Goal: Task Accomplishment & Management: Use online tool/utility

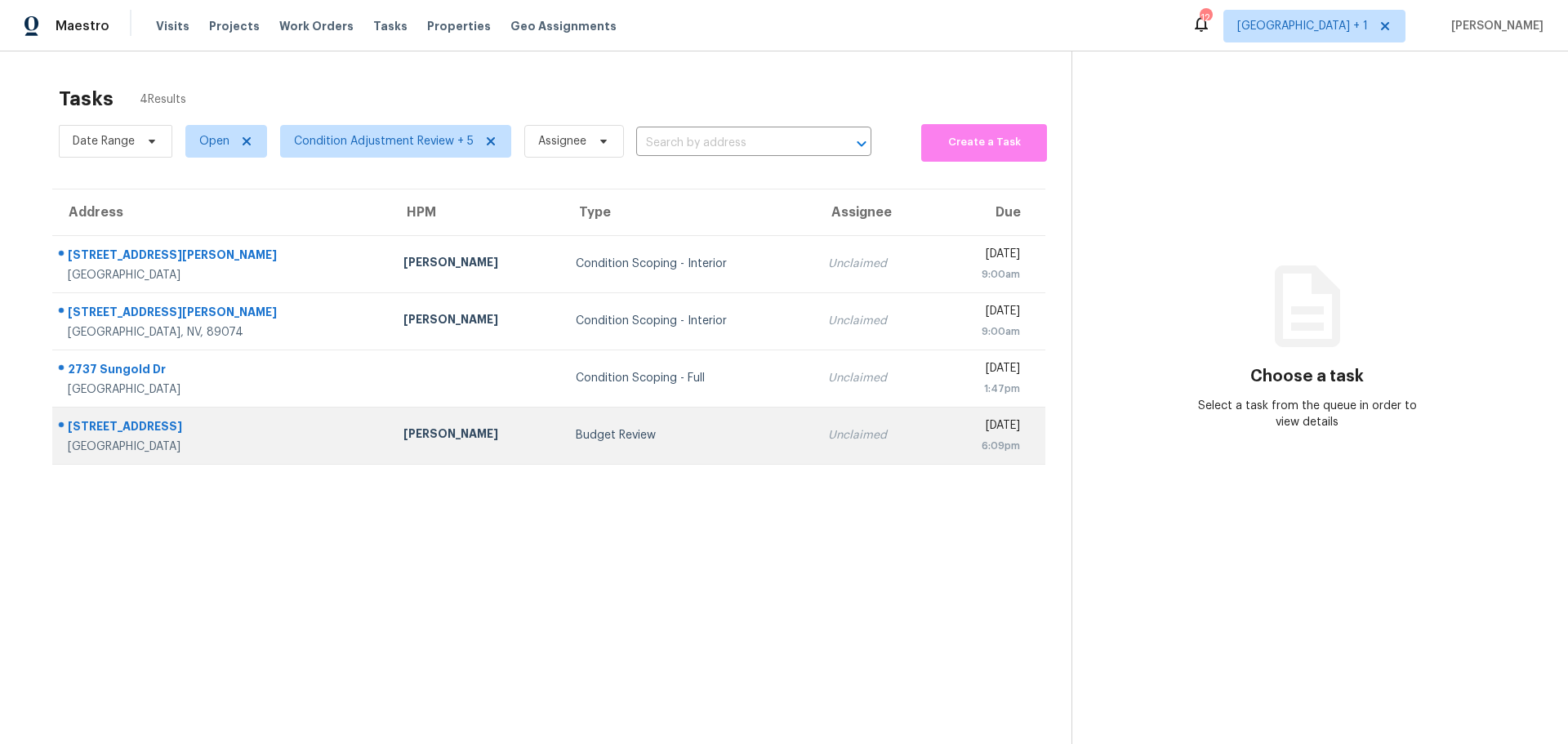
click at [404, 429] on div "[PERSON_NAME]" at bounding box center [477, 435] width 146 height 20
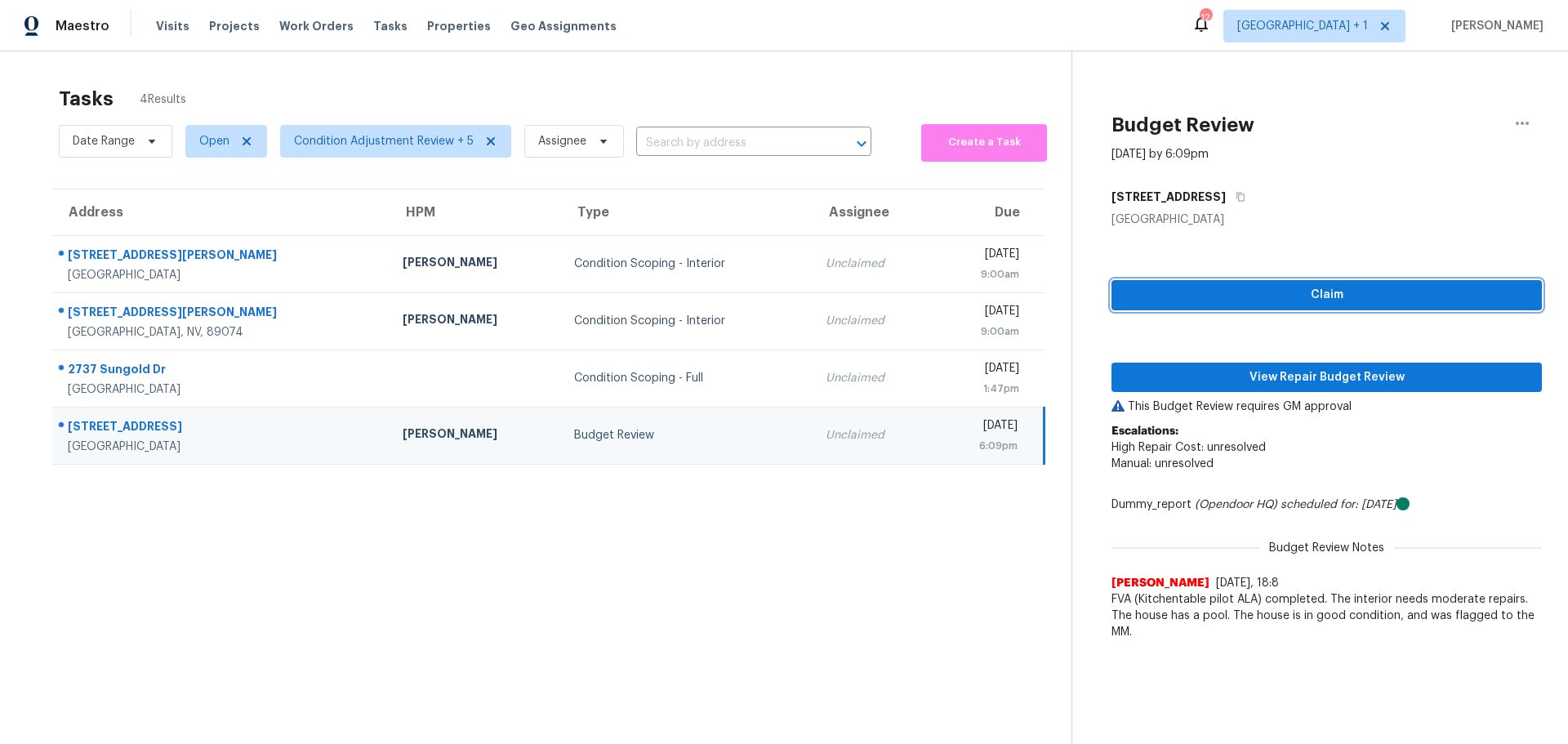
click at [1349, 299] on span "Claim" at bounding box center [1326, 295] width 405 height 20
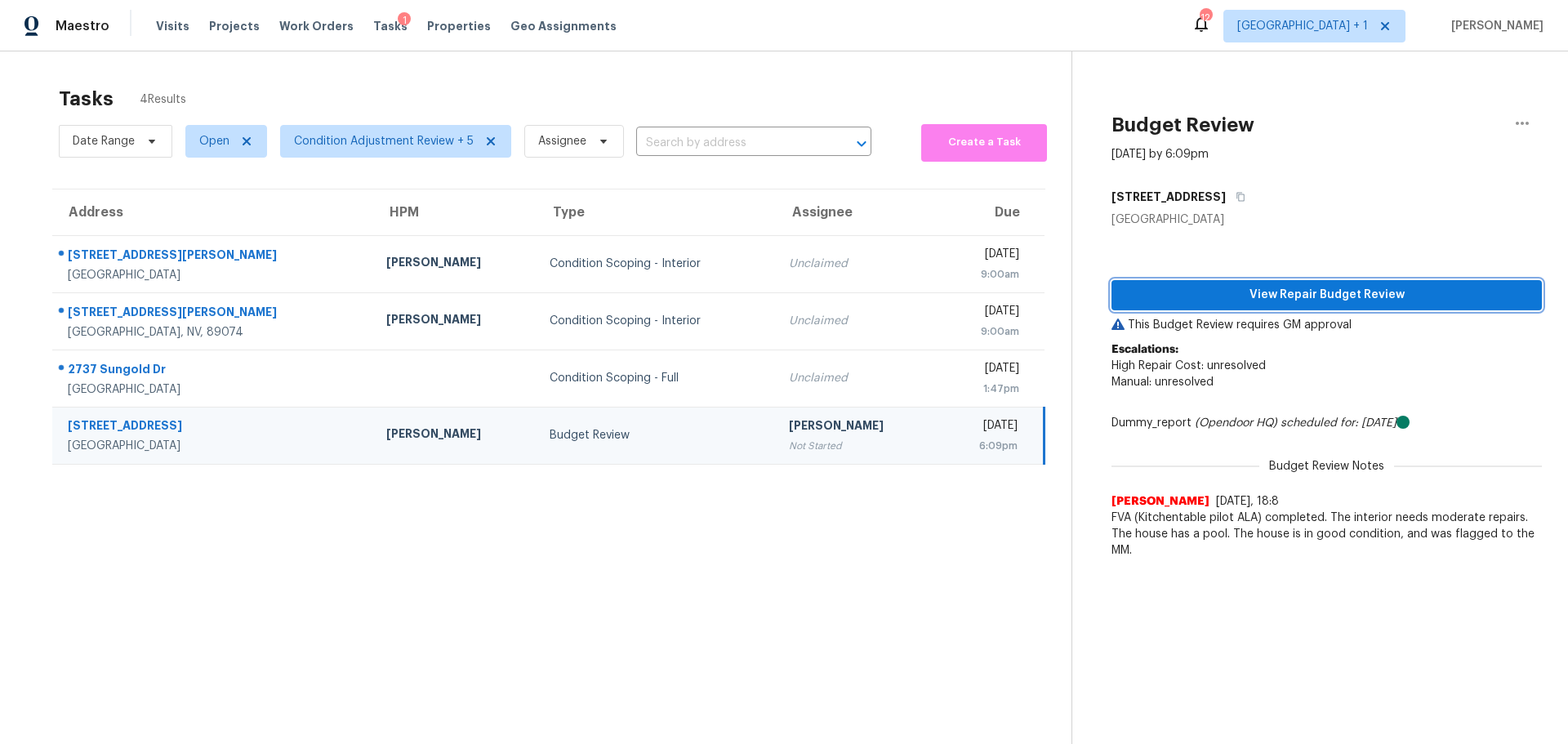
click at [1352, 378] on div "View Repair Budget Review This Budget Review requires GM approval Escalations: …" at bounding box center [1326, 396] width 430 height 339
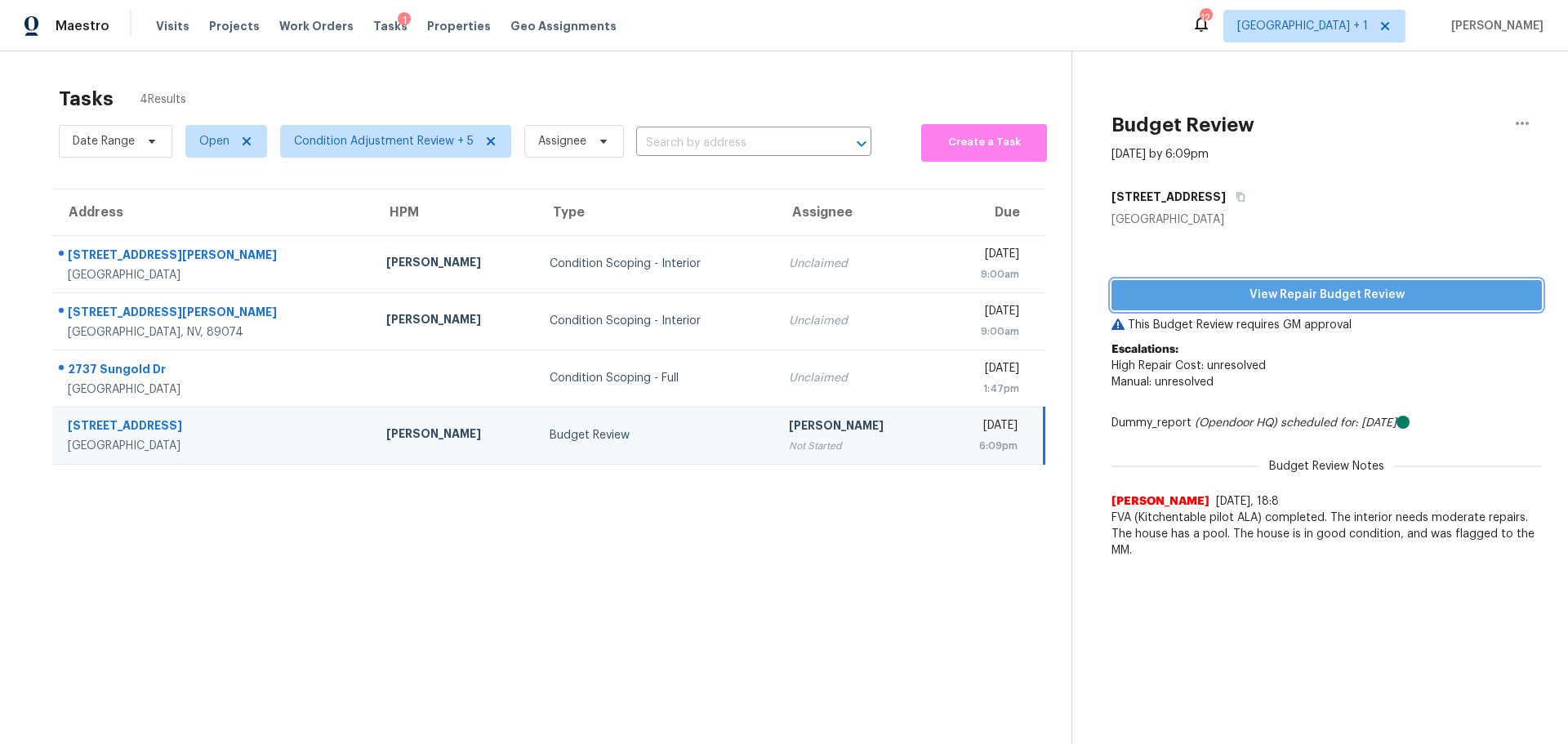
click at [1346, 295] on span "View Repair Budget Review" at bounding box center [1326, 295] width 405 height 20
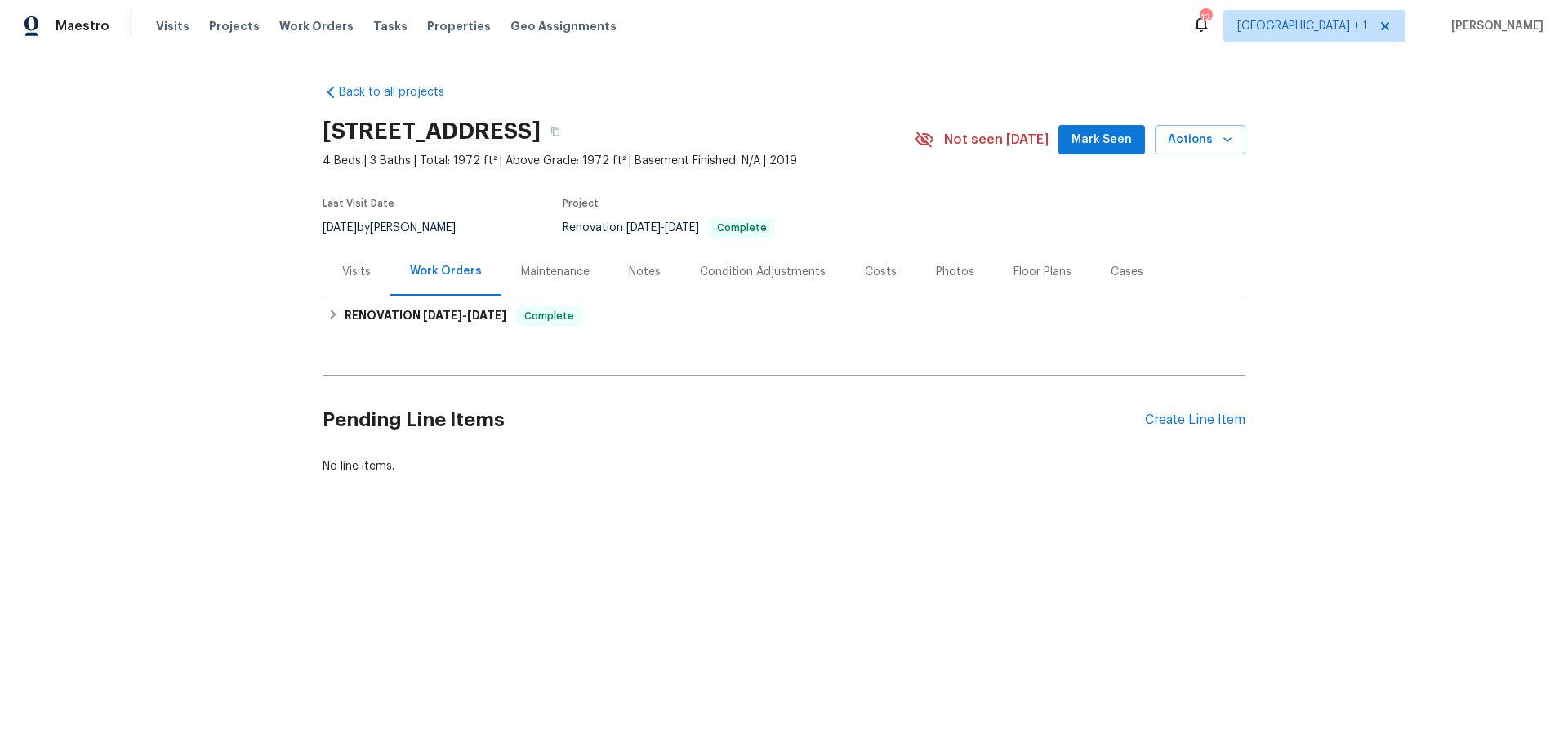
click at [359, 275] on div "Visits" at bounding box center [356, 272] width 28 height 16
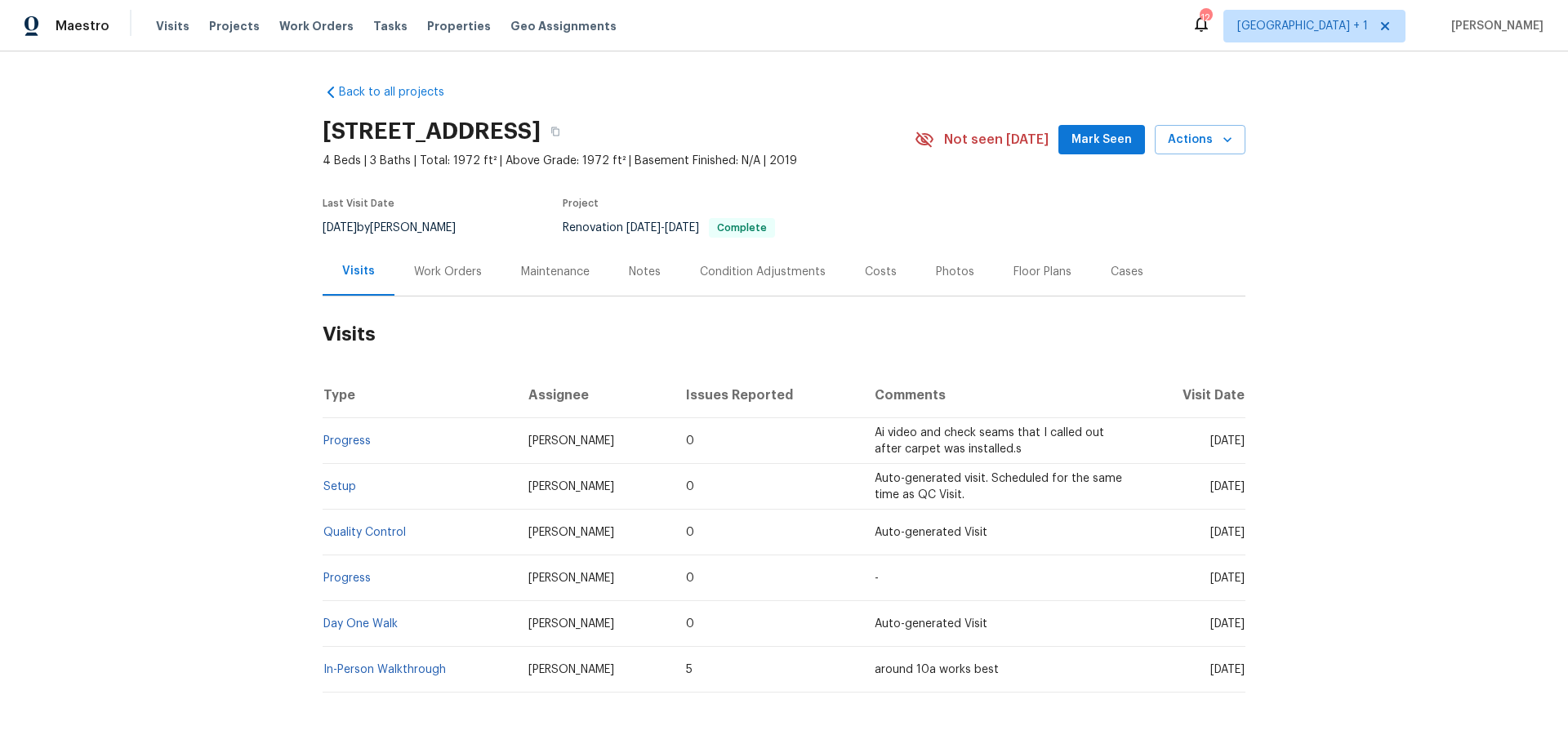
click at [1186, 155] on div "[STREET_ADDRESS] 4 Beds | 3 Baths | Total: 1972 ft² | Above Grade: 1972 ft² | B…" at bounding box center [784, 140] width 922 height 58
click at [1182, 142] on span "Actions" at bounding box center [1200, 140] width 65 height 20
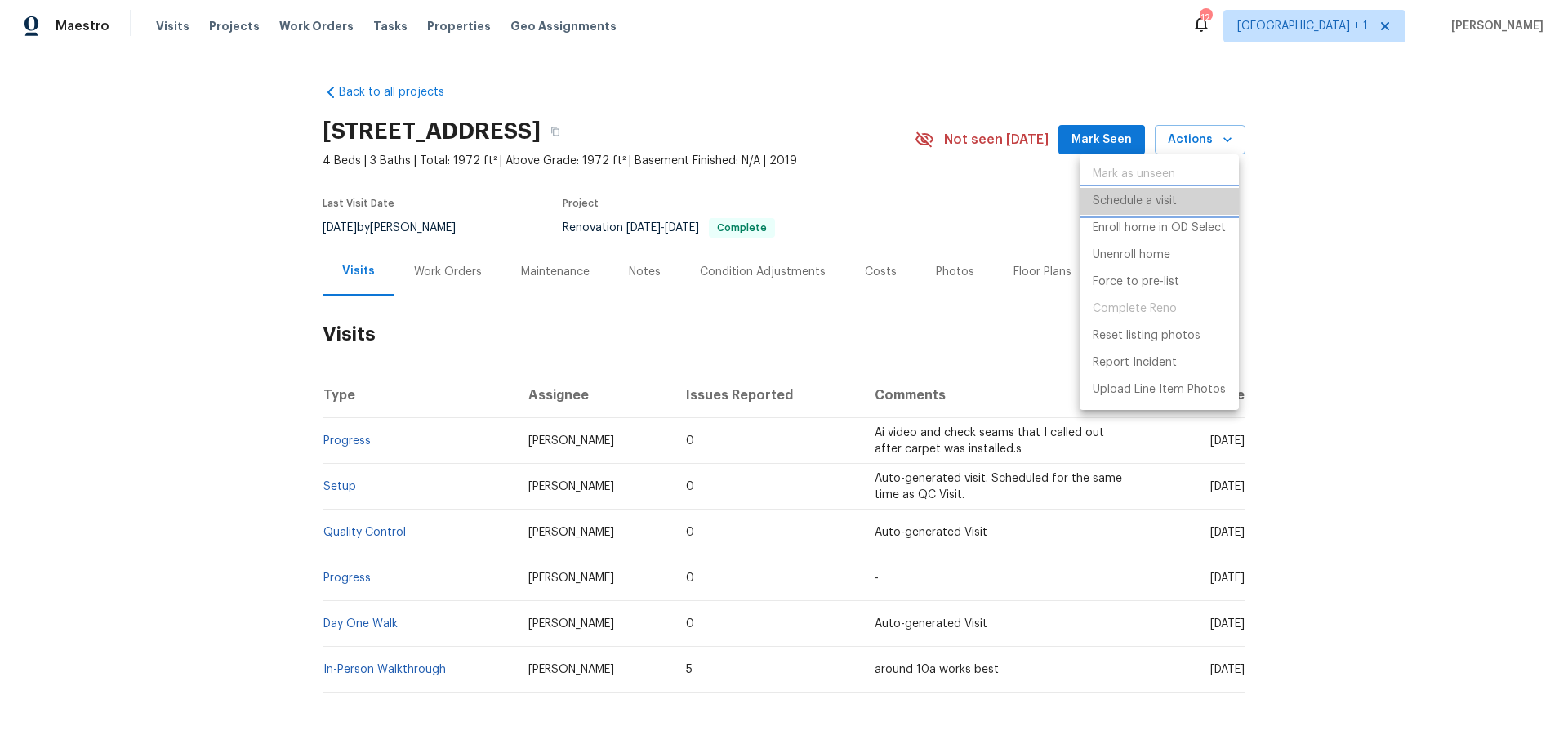
click at [1164, 205] on p "Schedule a visit" at bounding box center [1134, 201] width 84 height 17
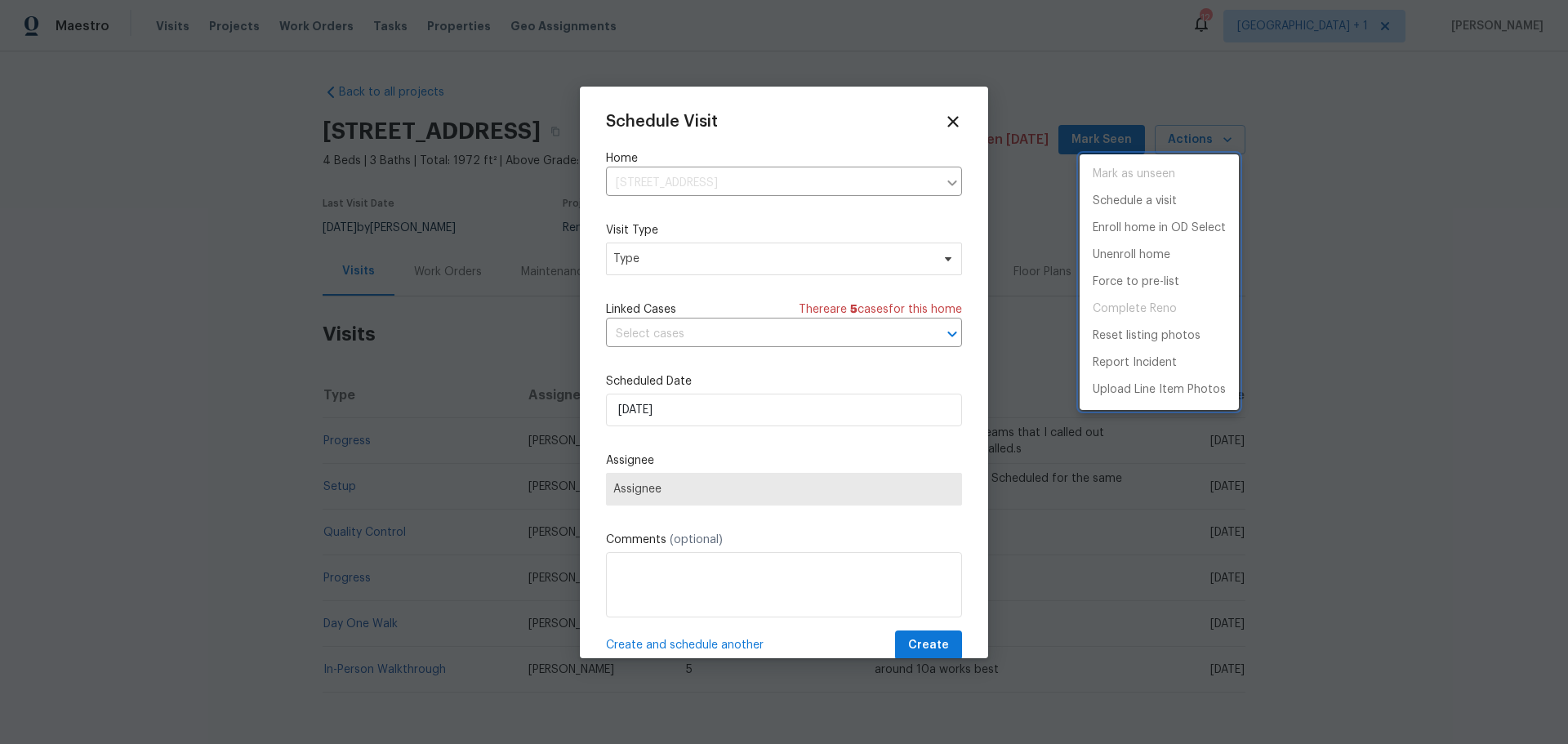
click at [729, 269] on div at bounding box center [784, 372] width 1568 height 744
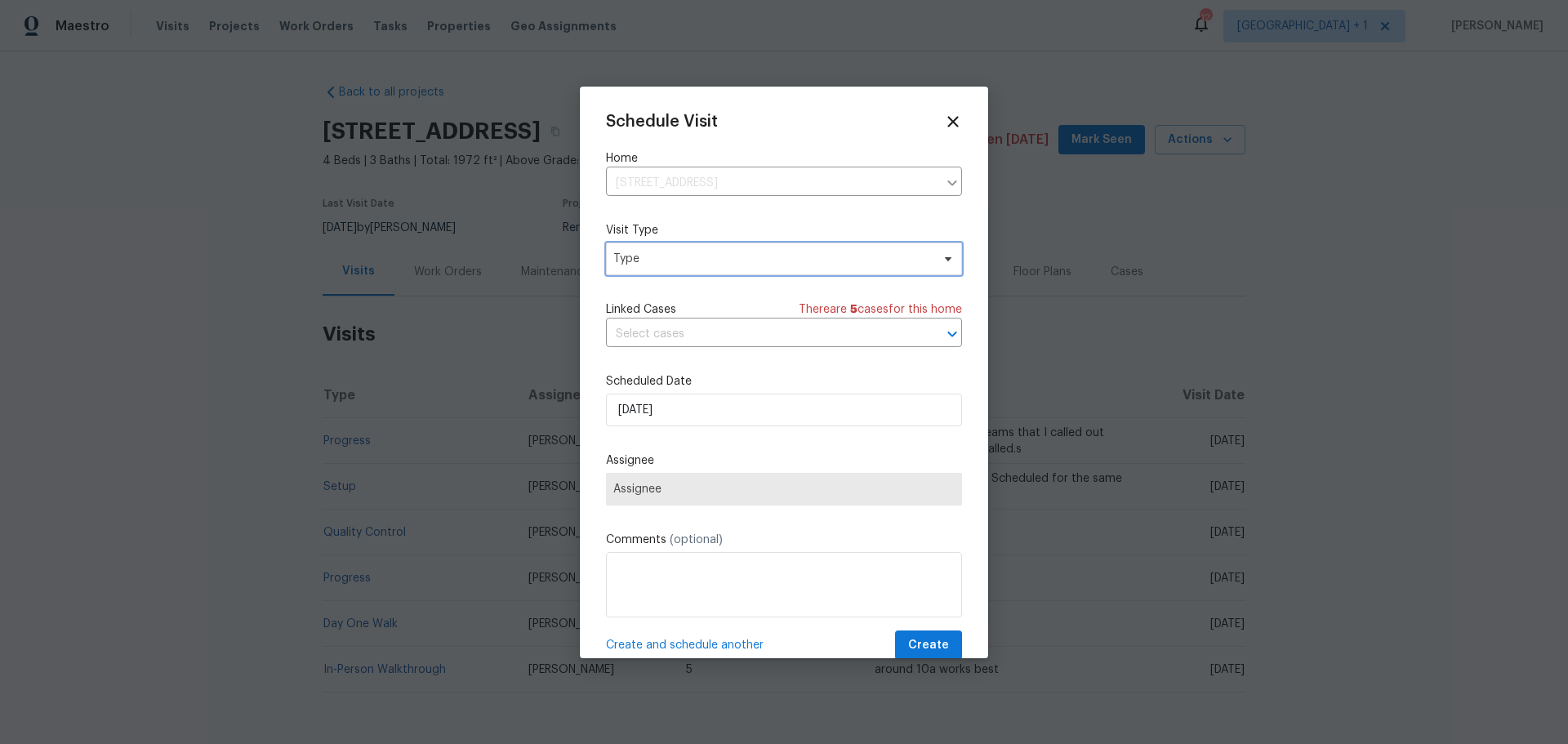
click at [729, 269] on span "Type" at bounding box center [784, 259] width 356 height 33
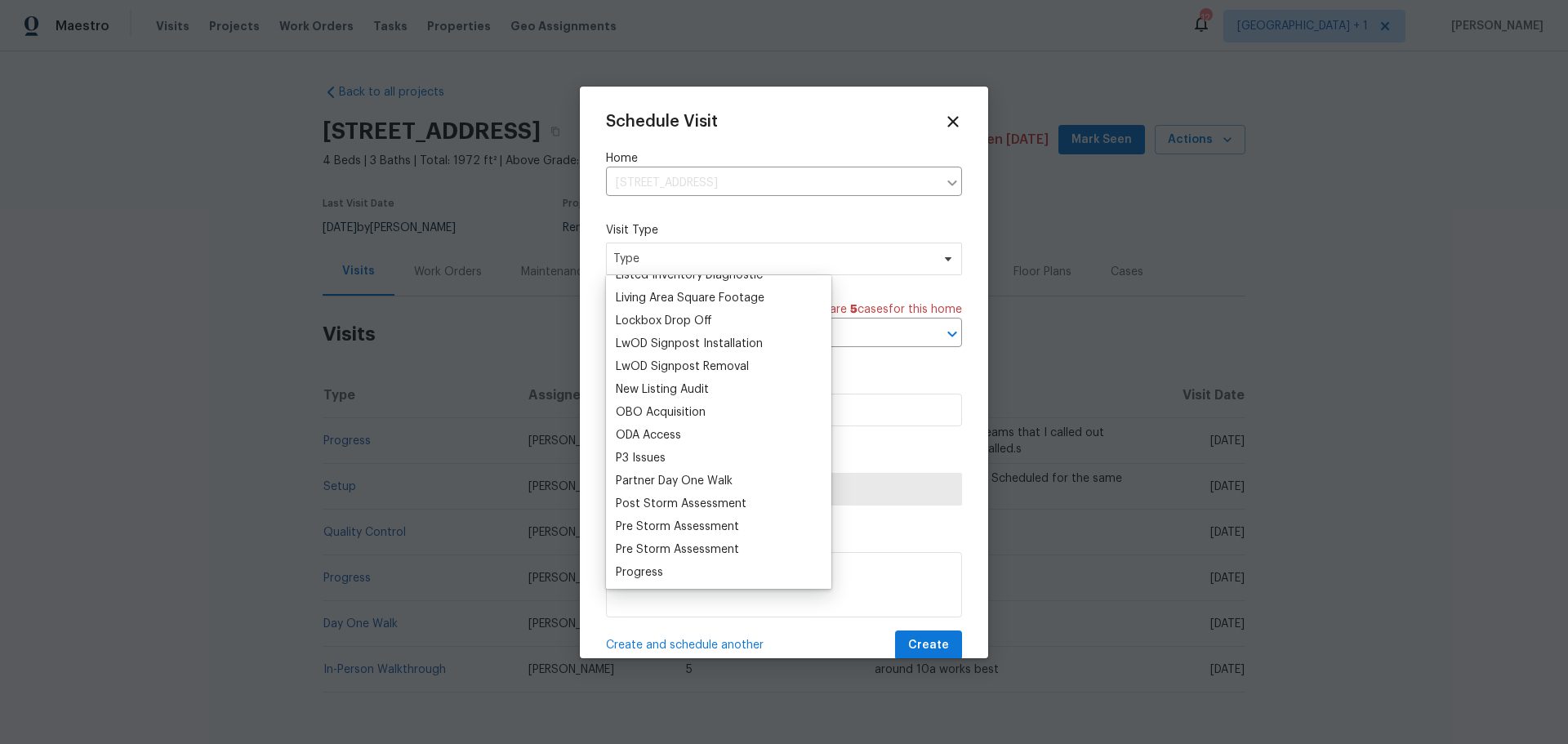
scroll to position [816, 0]
click at [663, 389] on div "New Listing Audit" at bounding box center [662, 388] width 93 height 16
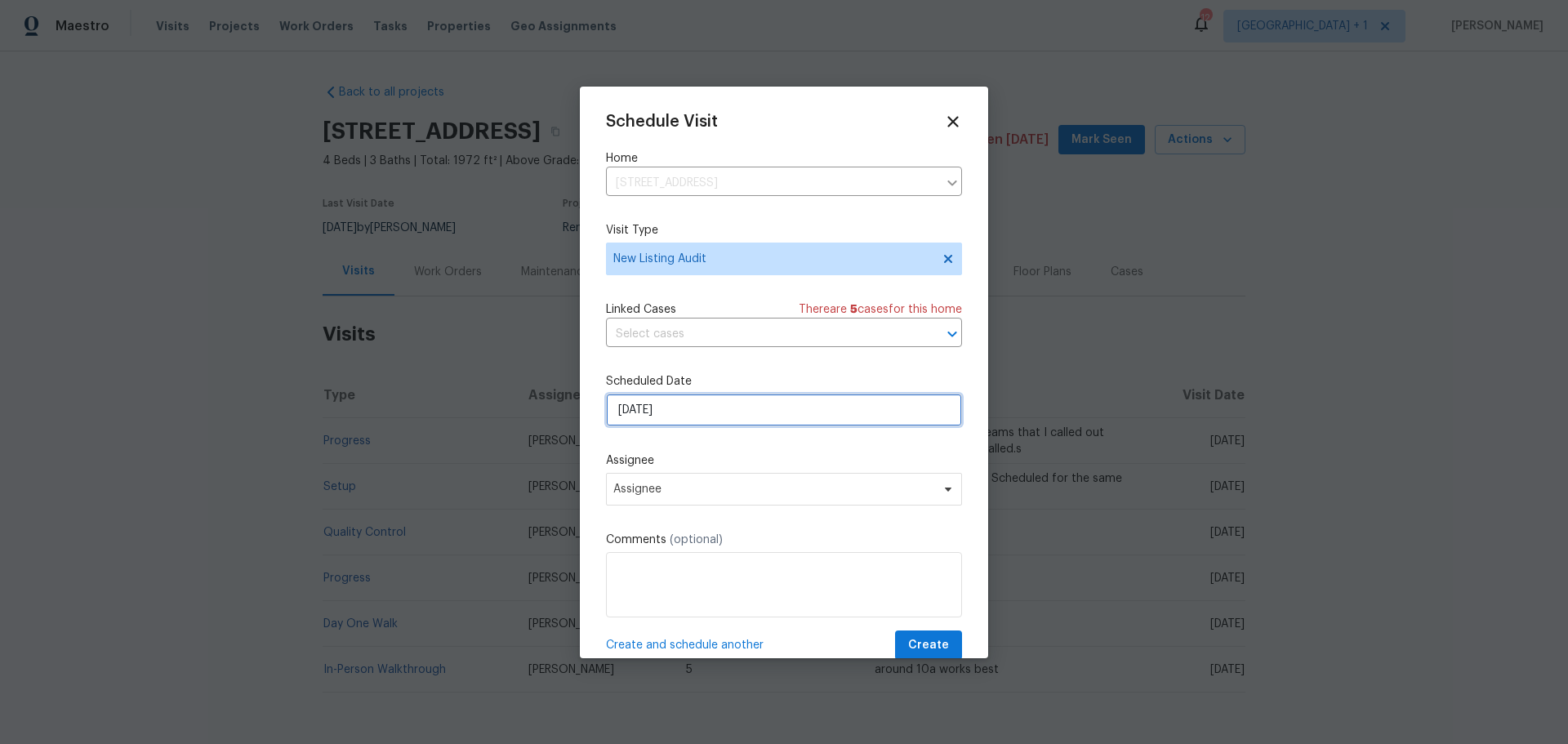
click at [677, 415] on input "8/14/2025" at bounding box center [784, 410] width 356 height 33
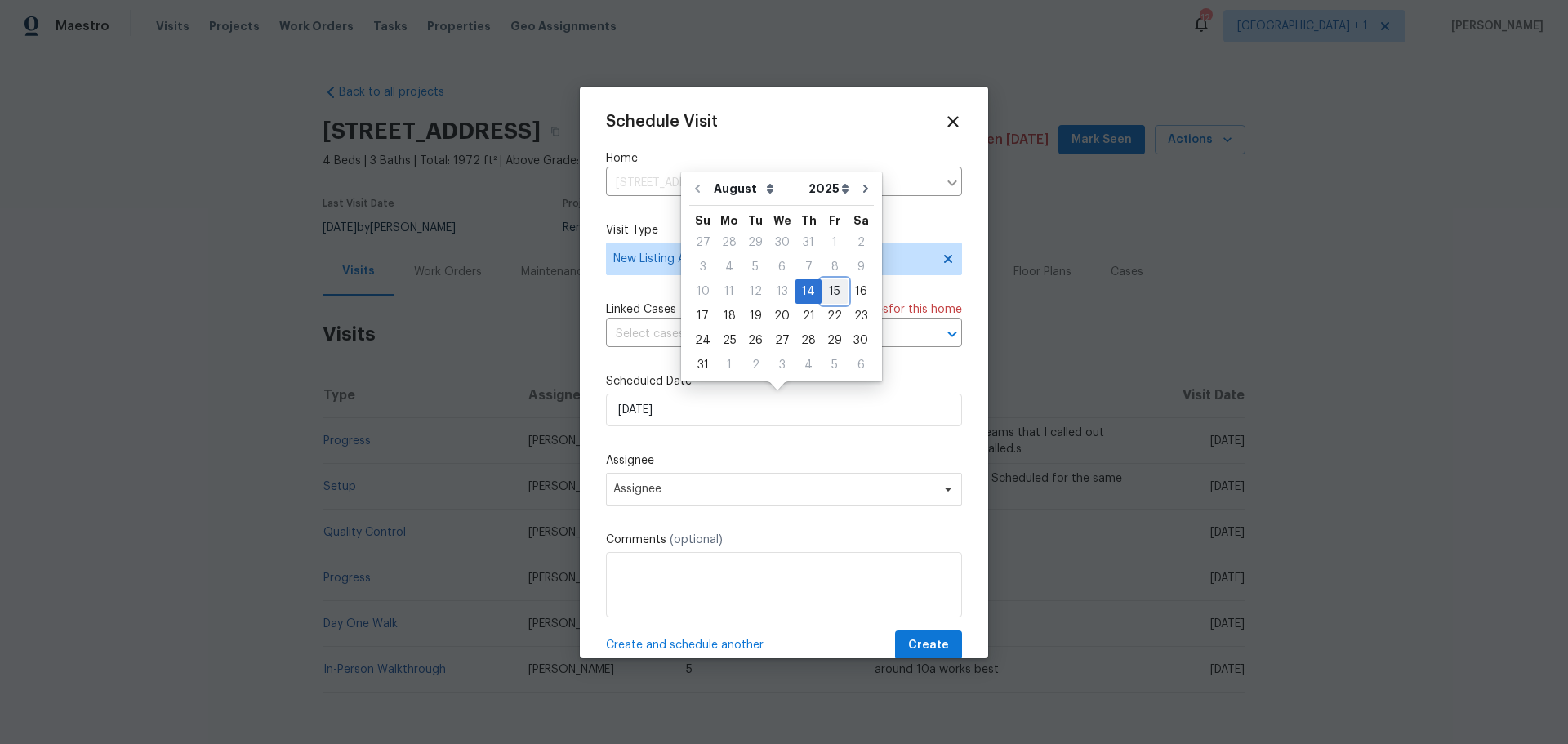
click at [835, 290] on div "15" at bounding box center [835, 291] width 26 height 23
click at [703, 405] on input "8/15/2025" at bounding box center [784, 410] width 356 height 33
click at [729, 322] on div "18" at bounding box center [729, 316] width 26 height 23
type input "8/18/2025"
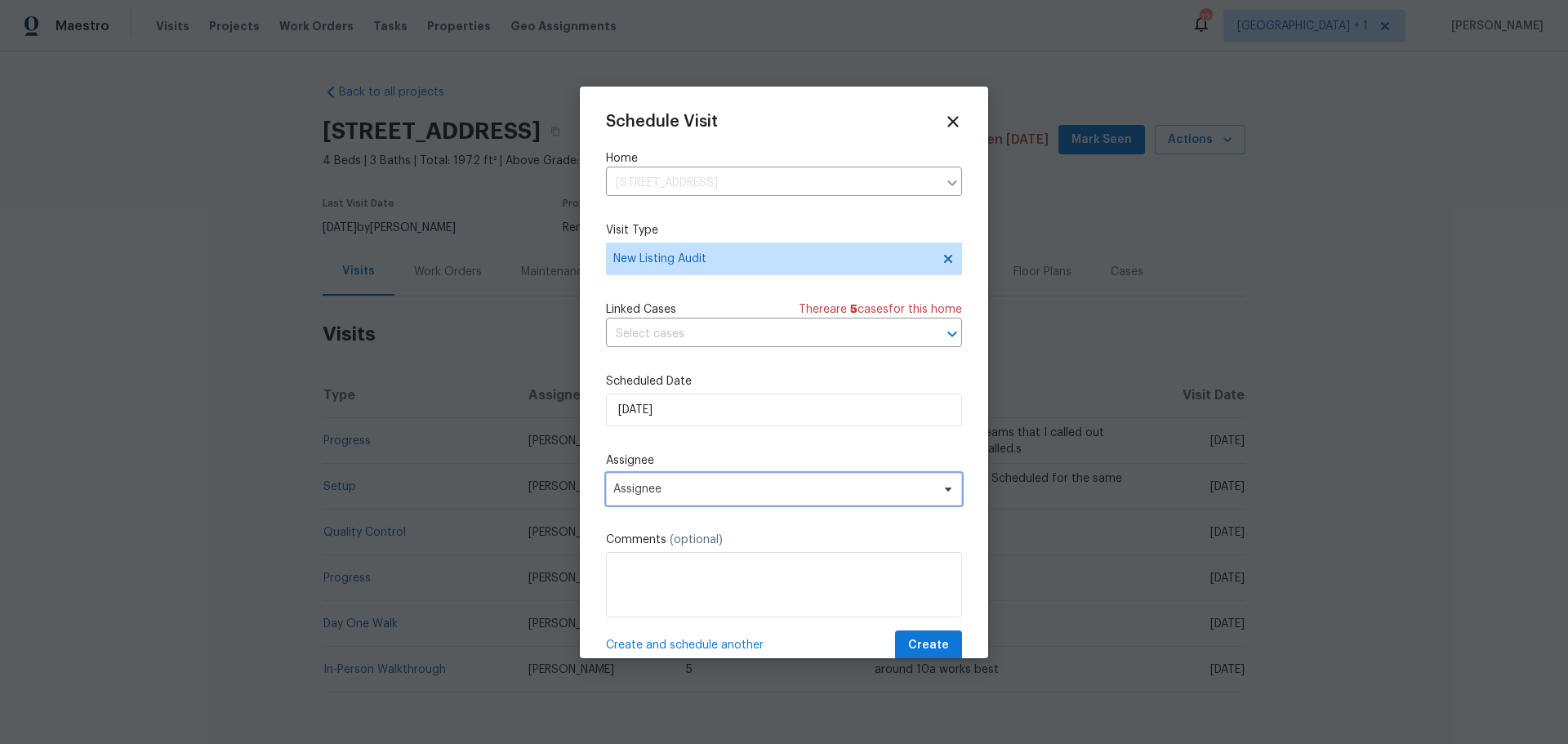
click at [744, 477] on span "Assignee" at bounding box center [784, 489] width 356 height 33
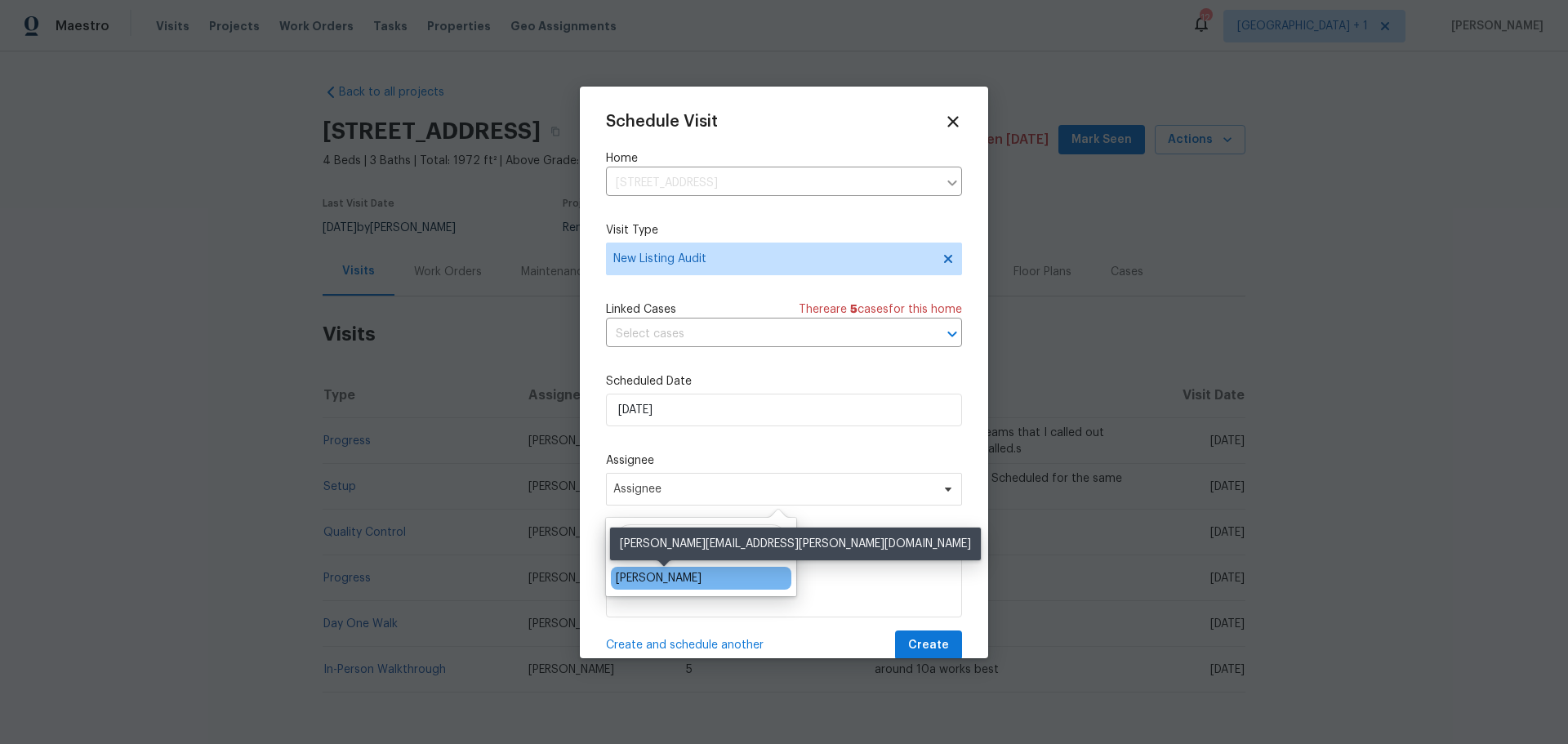
type input "Jere"
click at [652, 572] on div "[PERSON_NAME]" at bounding box center [658, 578] width 86 height 16
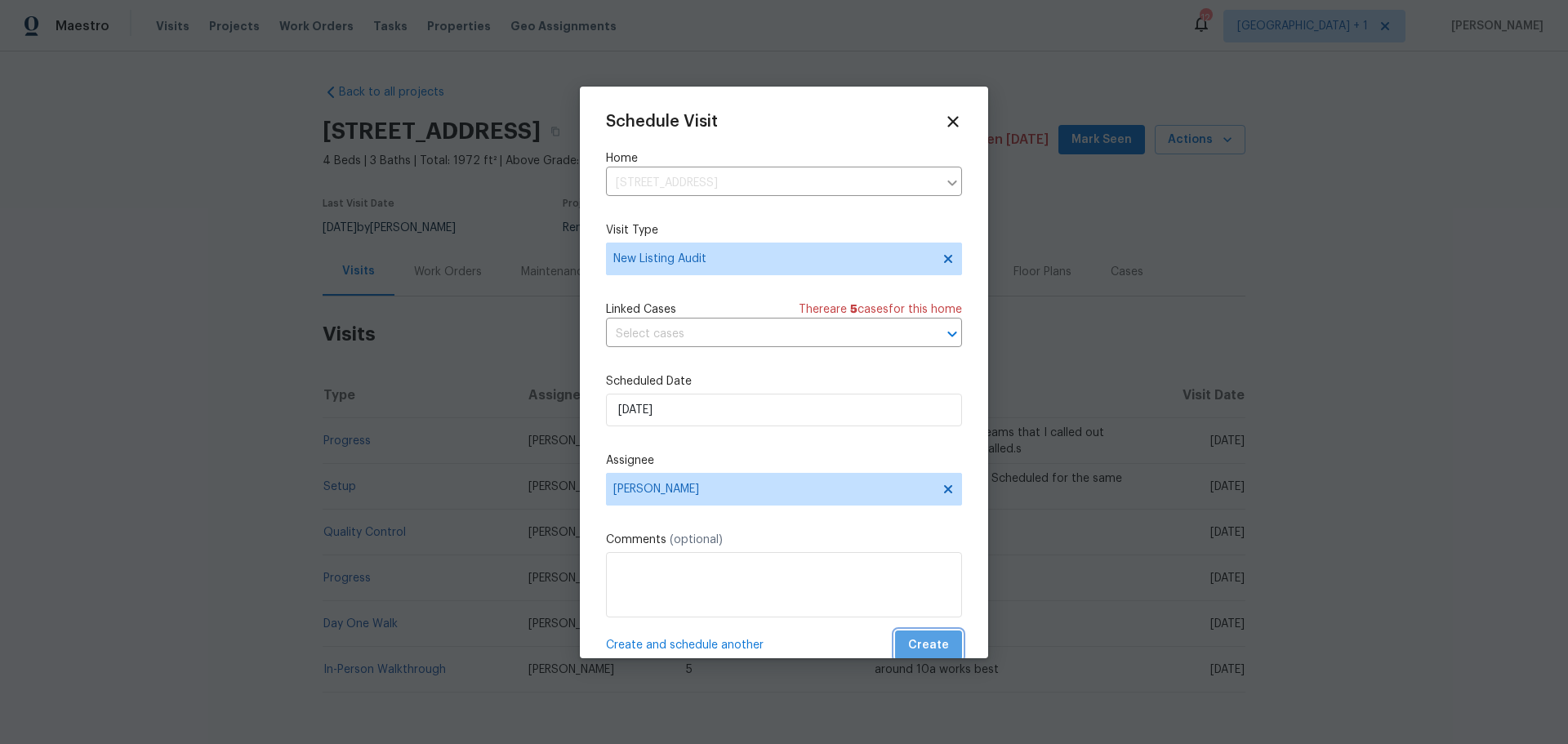
click at [927, 636] on span "Create" at bounding box center [928, 645] width 41 height 20
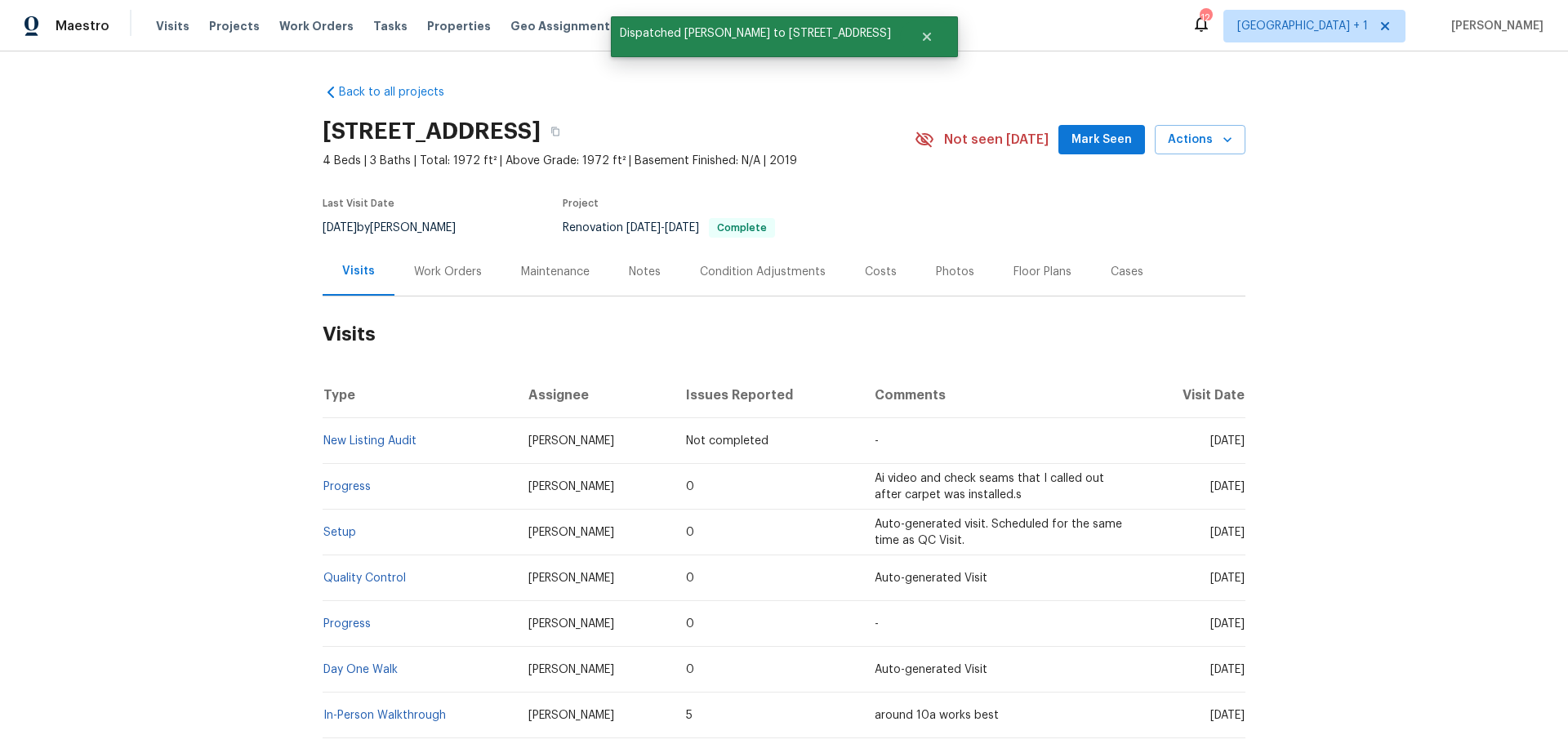
click at [164, 35] on div "Visits Projects Work Orders Tasks Properties Geo Assignments" at bounding box center [396, 26] width 480 height 33
click at [174, 25] on span "Visits" at bounding box center [173, 26] width 34 height 16
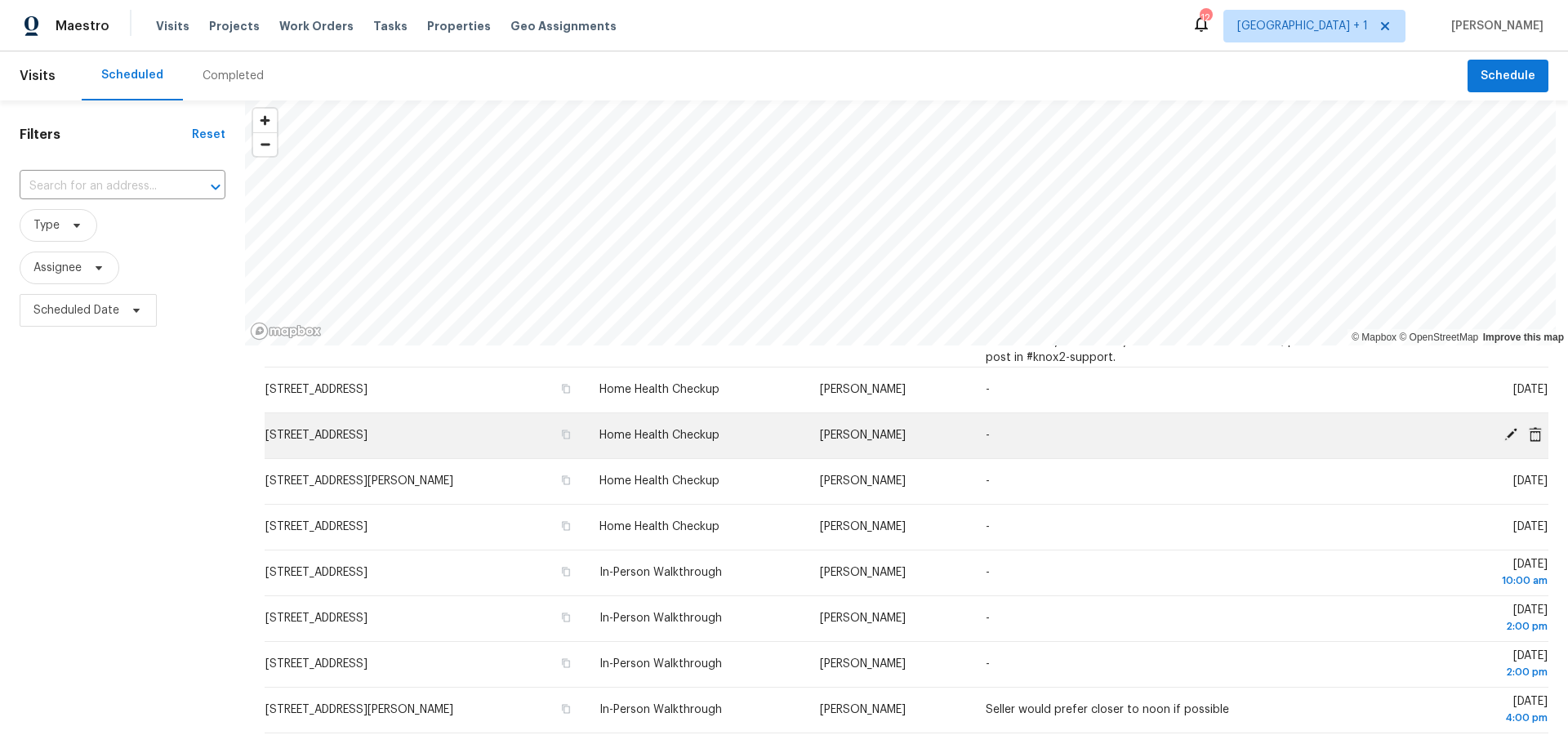
scroll to position [163, 0]
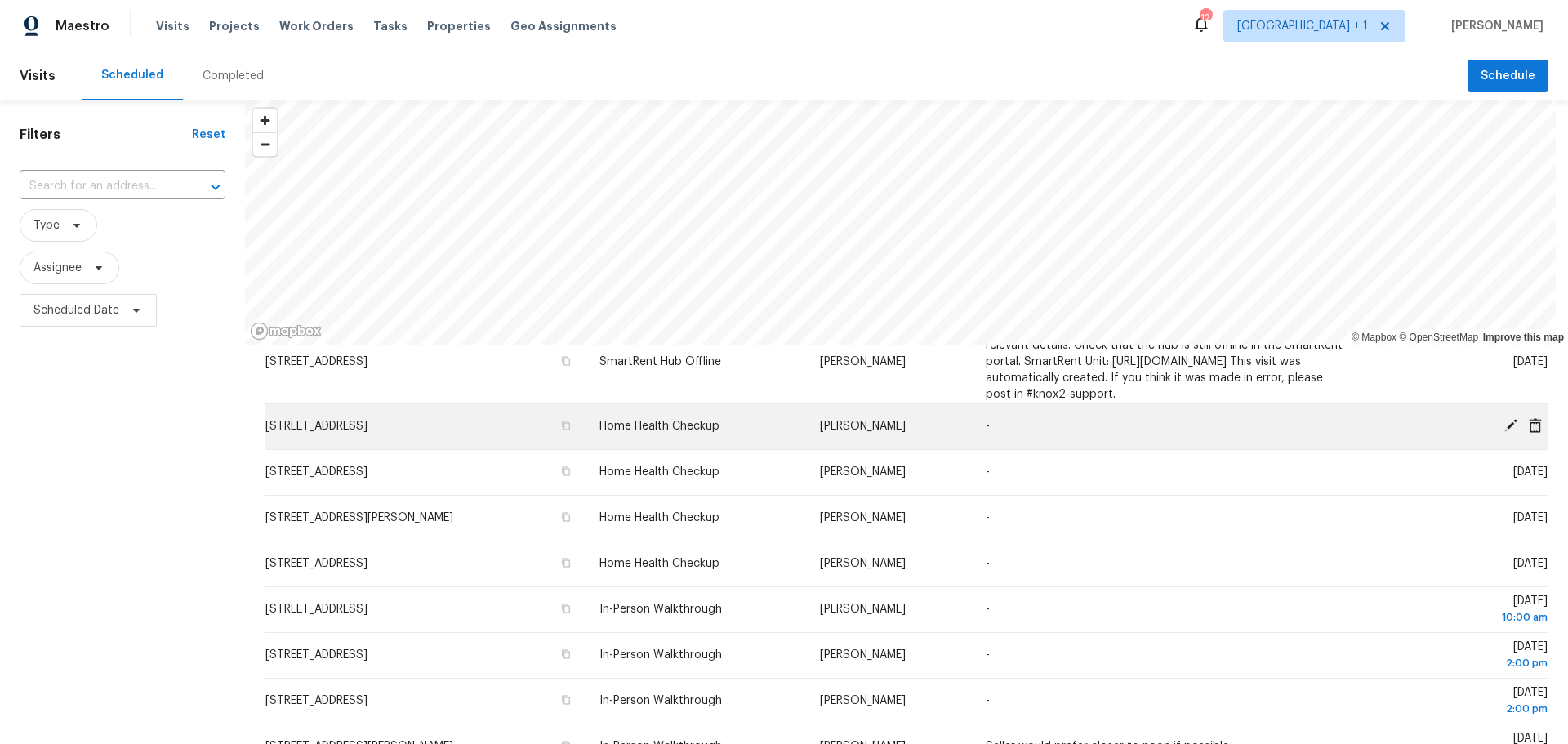
click at [1503, 433] on icon at bounding box center [1510, 425] width 15 height 15
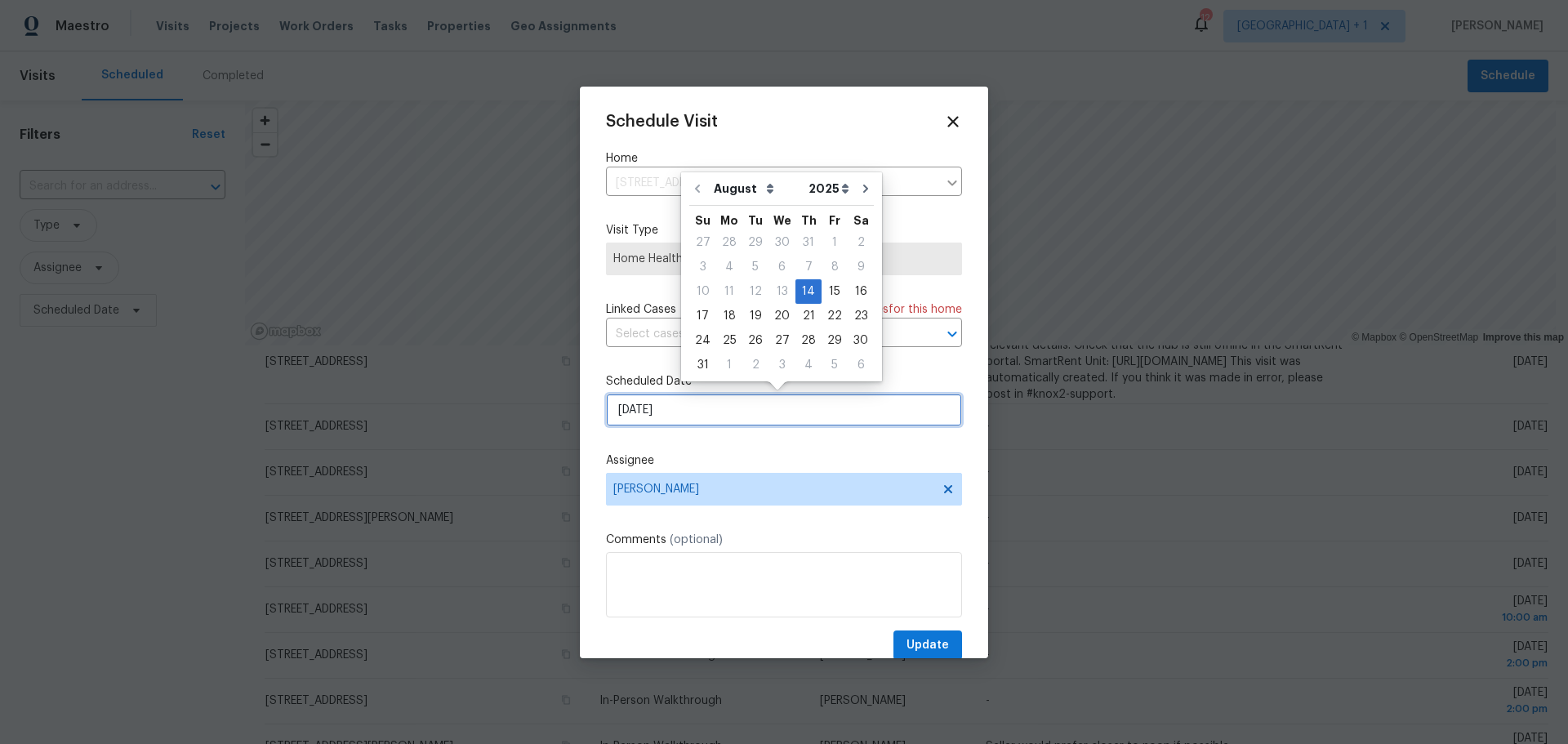
click at [706, 421] on input "8/14/2025" at bounding box center [784, 410] width 356 height 33
click at [718, 320] on div "18" at bounding box center [729, 316] width 26 height 23
type input "8/18/2025"
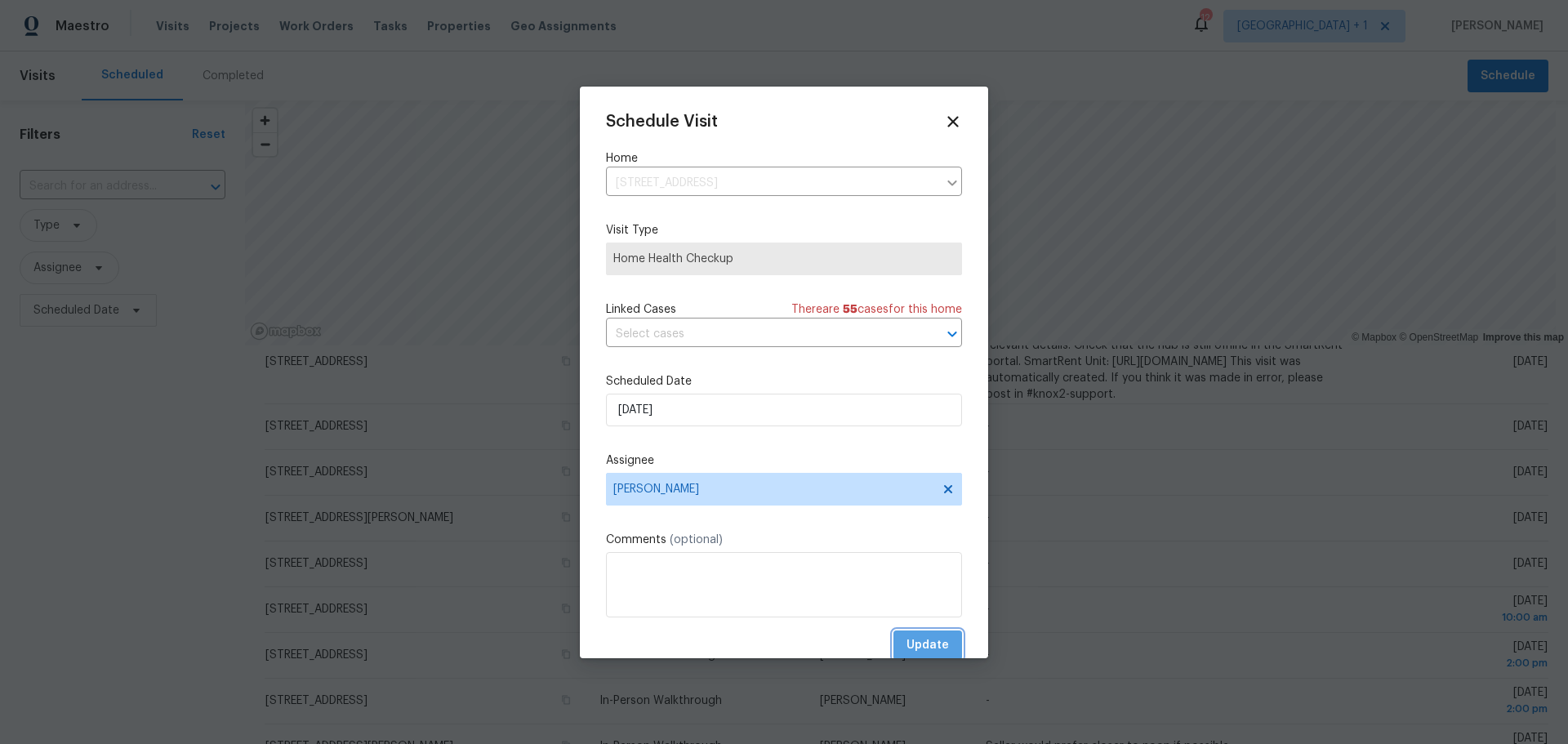
click at [930, 645] on span "Update" at bounding box center [928, 645] width 42 height 20
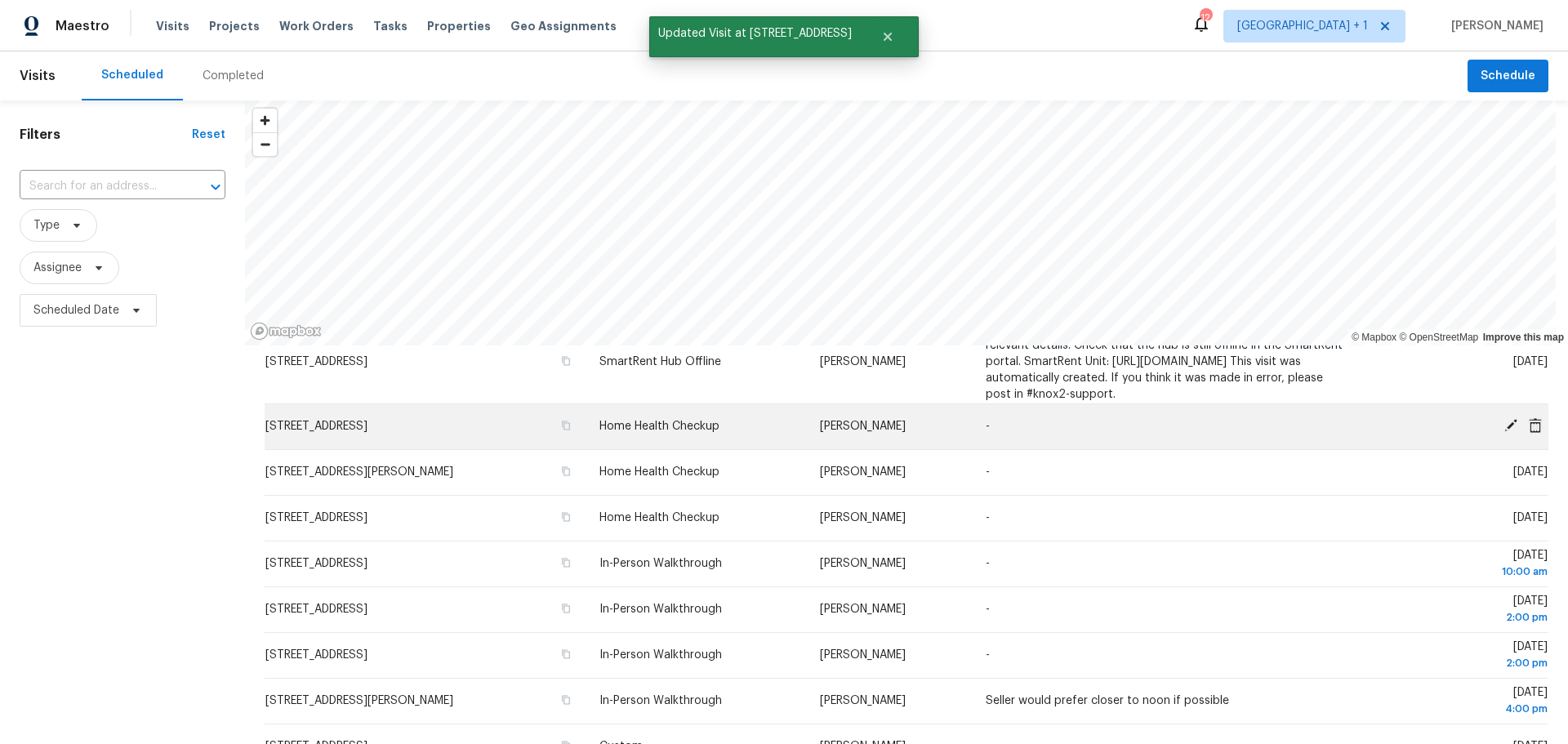
click at [1503, 433] on icon at bounding box center [1510, 425] width 15 height 15
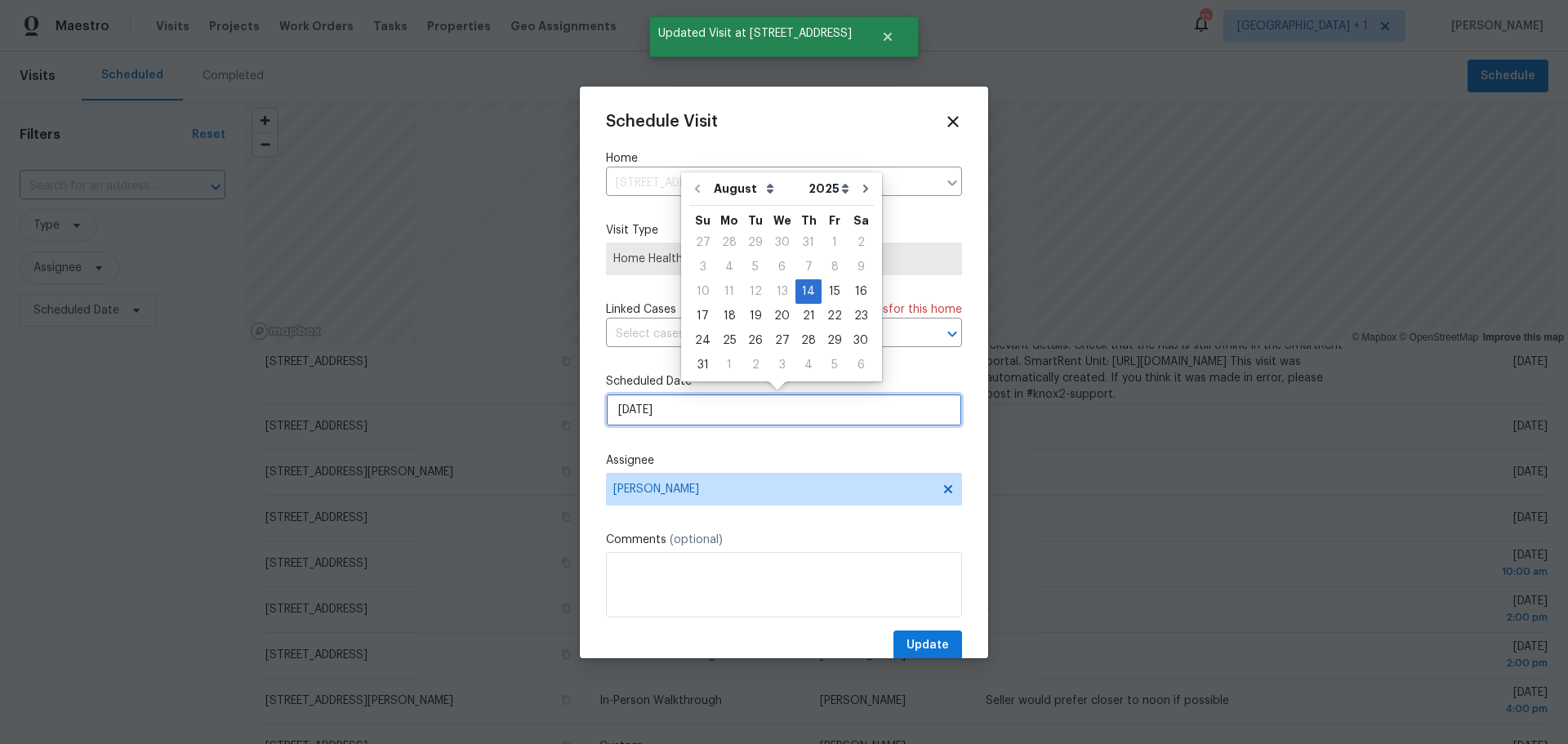
click at [669, 410] on input "8/14/2025" at bounding box center [784, 410] width 356 height 33
click at [721, 320] on div "18" at bounding box center [729, 316] width 26 height 23
type input "8/18/2025"
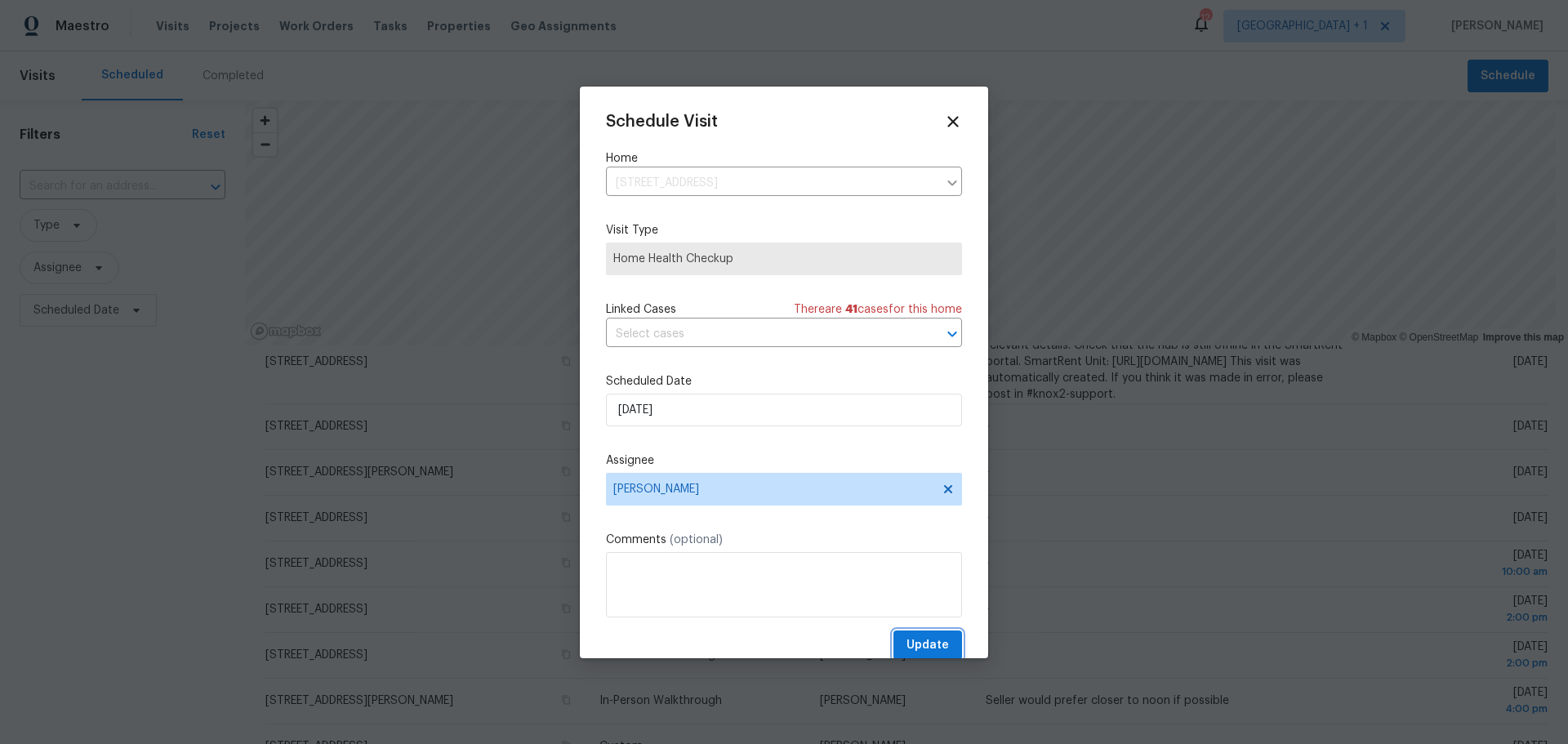
click at [925, 640] on span "Update" at bounding box center [928, 645] width 42 height 20
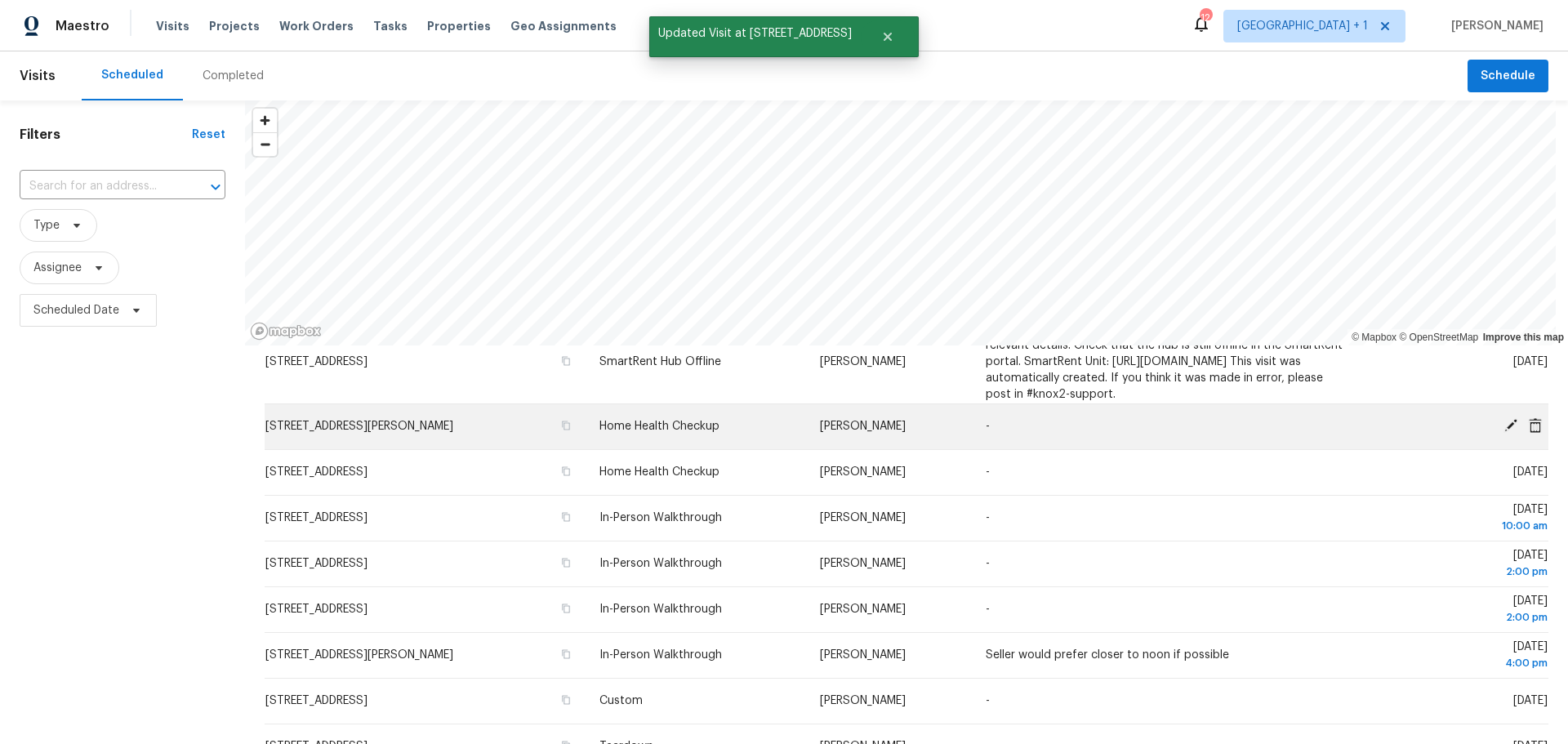
click at [1478, 433] on td "Thu, Aug 14" at bounding box center [1453, 426] width 190 height 46
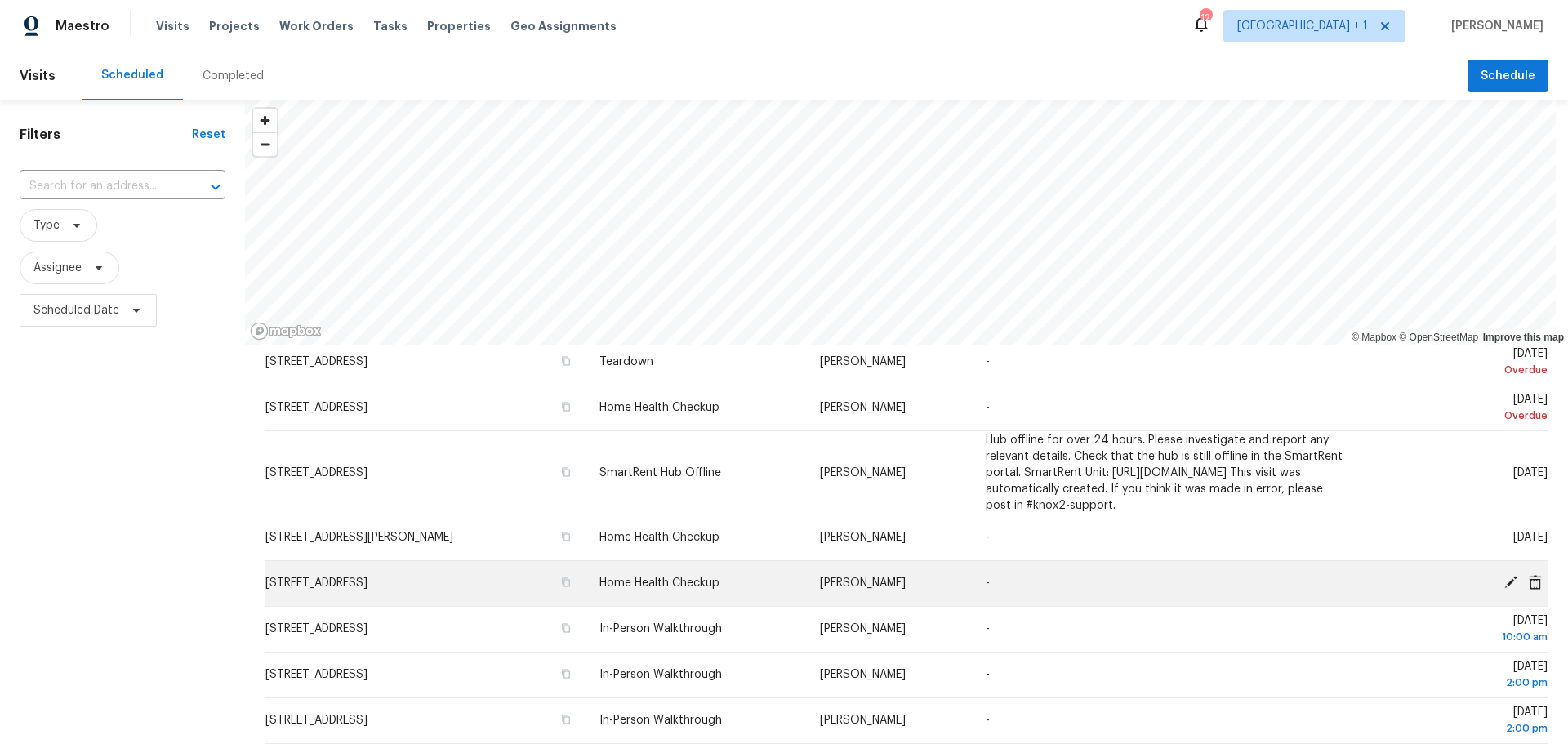
scroll to position [81, 0]
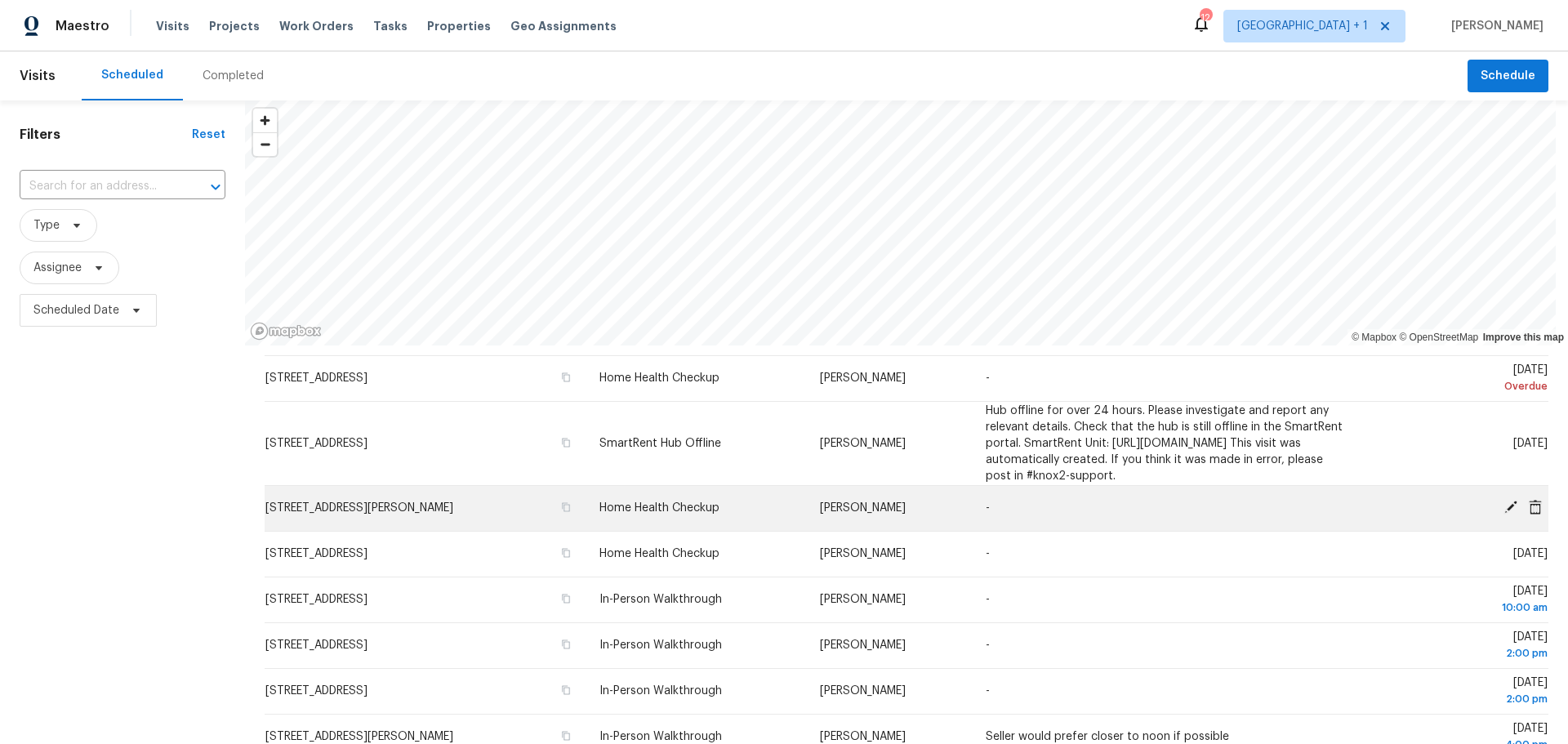
click at [1504, 513] on icon at bounding box center [1510, 507] width 13 height 13
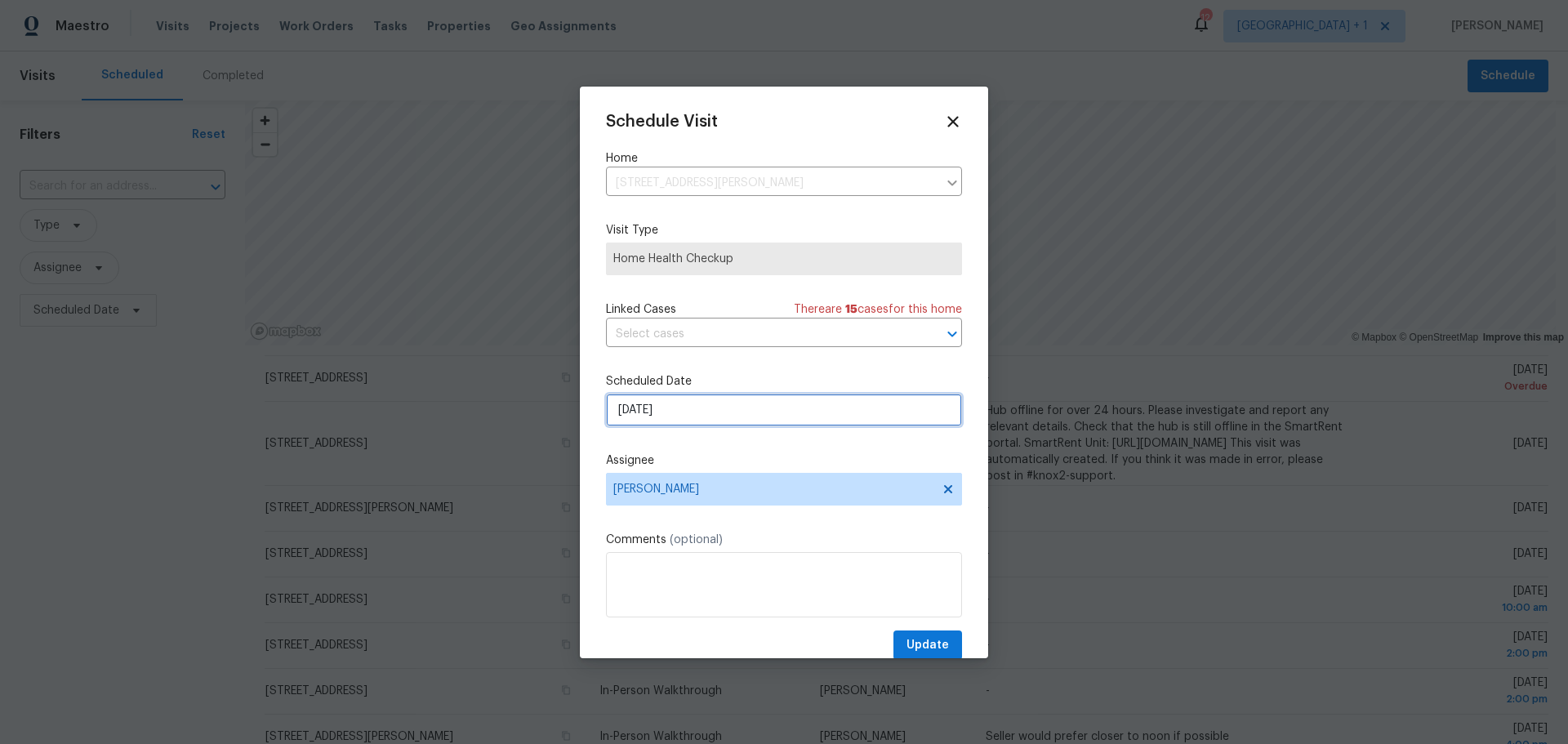
click at [673, 403] on input "8/14/2025" at bounding box center [784, 410] width 356 height 33
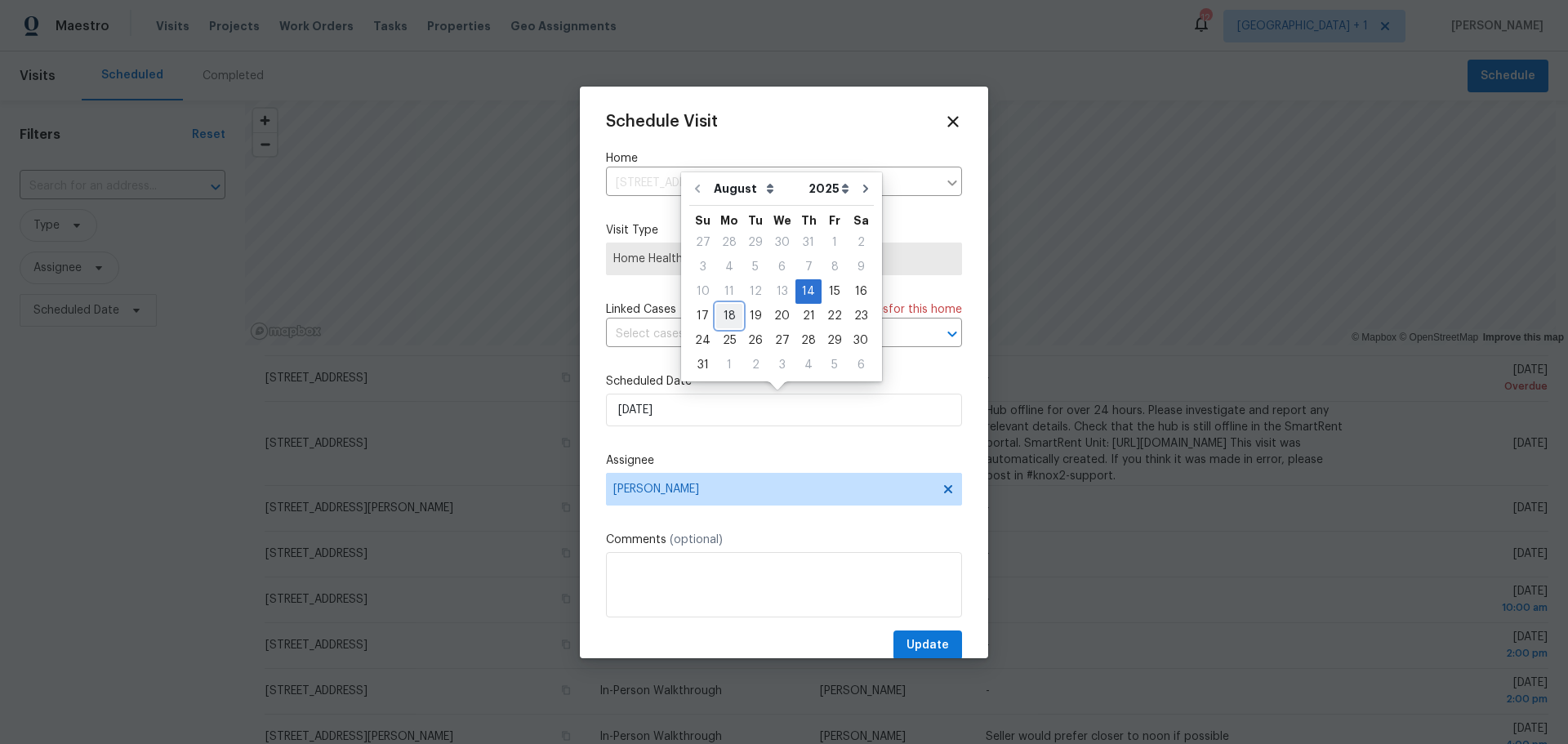
click at [728, 319] on div "18" at bounding box center [729, 316] width 26 height 23
type input "8/18/2025"
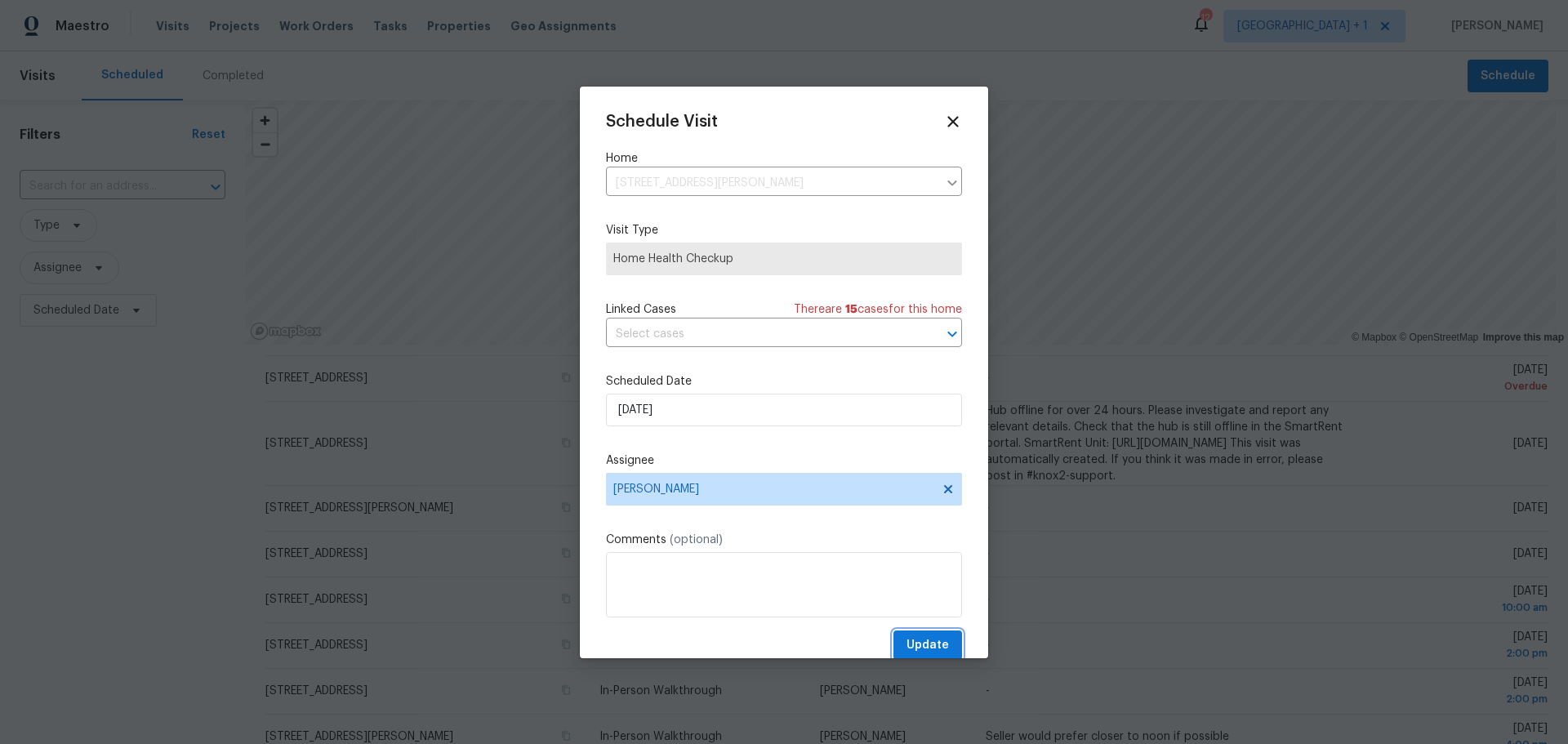
click at [923, 643] on span "Update" at bounding box center [928, 645] width 42 height 20
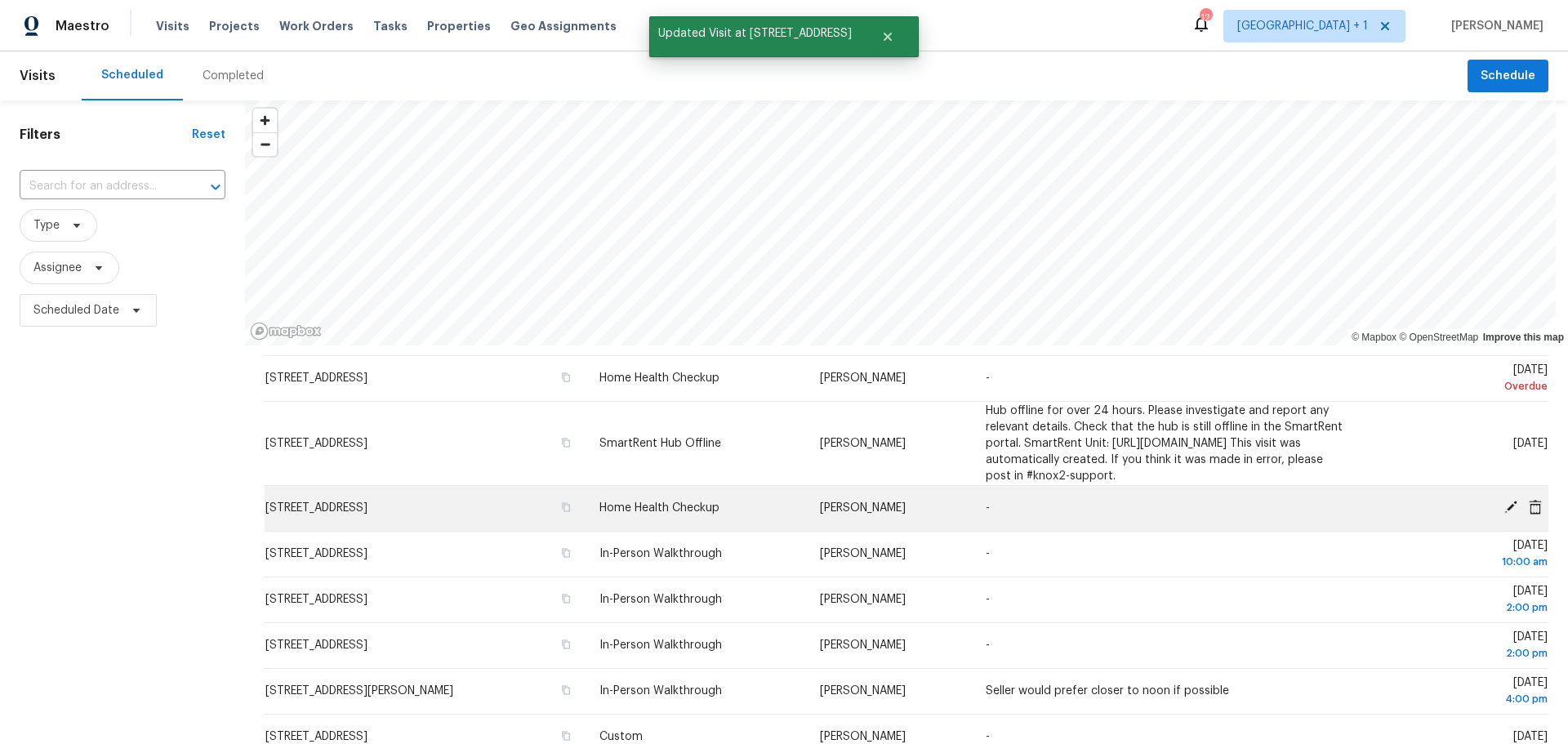
click at [1503, 514] on icon at bounding box center [1510, 507] width 15 height 15
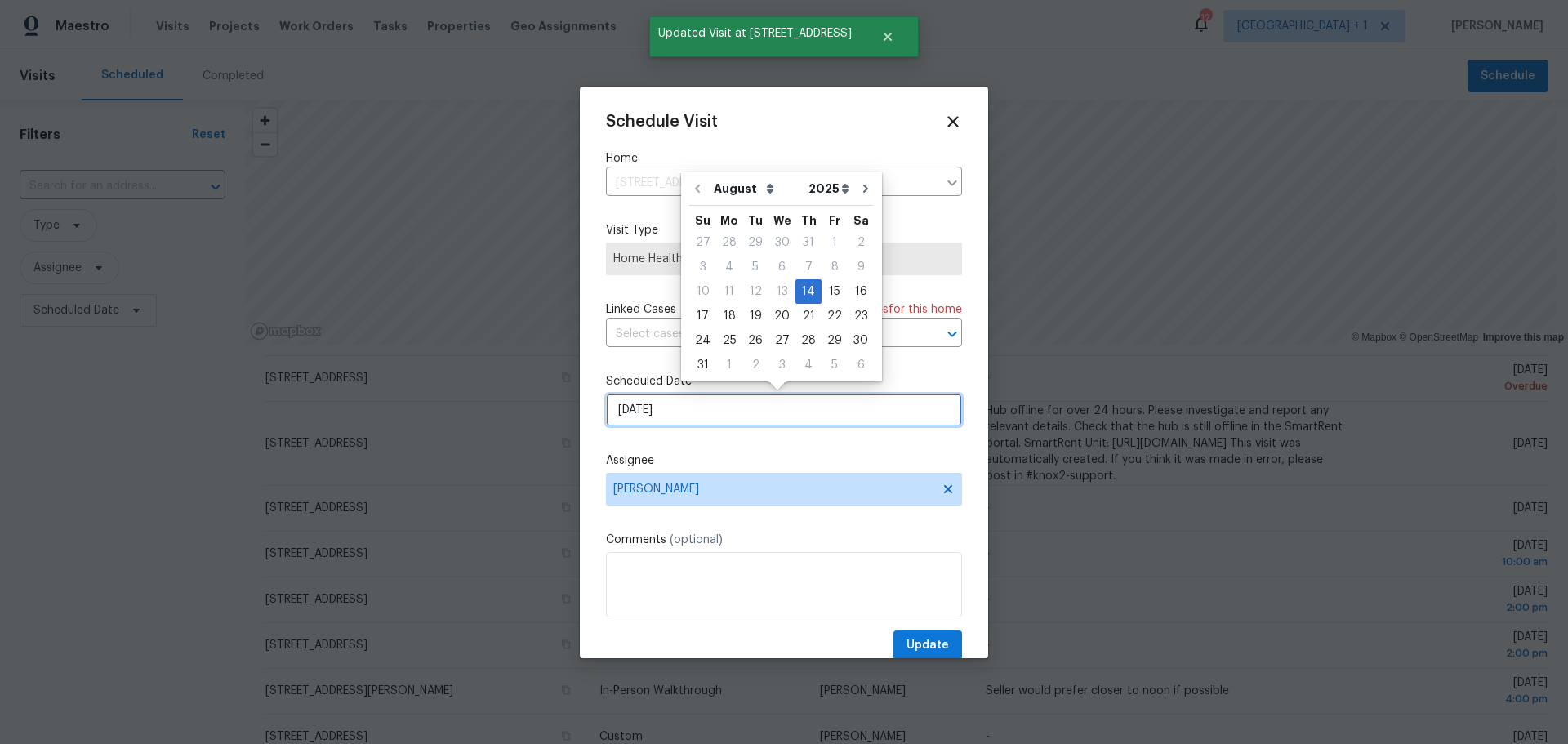
click at [757, 416] on input "8/14/2025" at bounding box center [784, 410] width 356 height 33
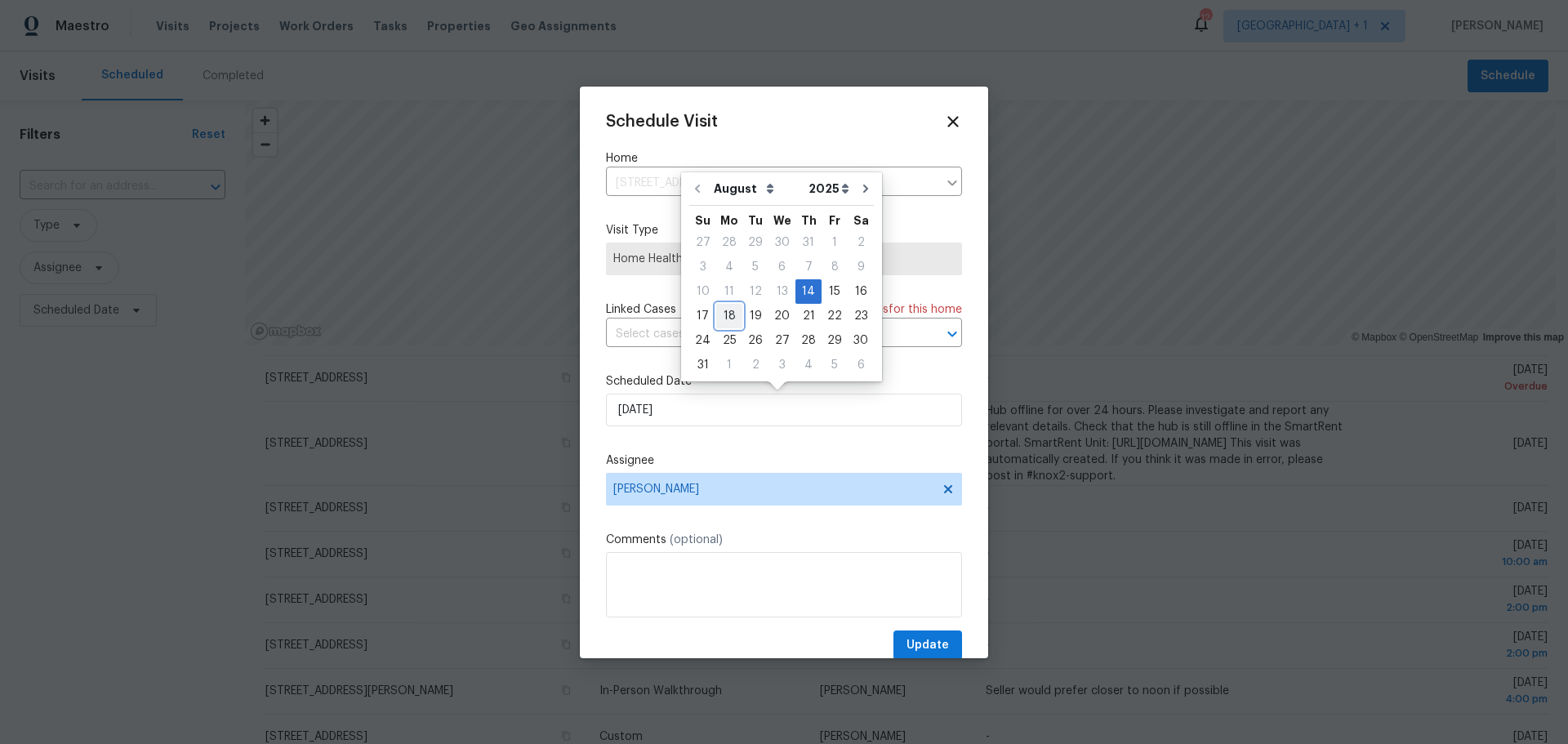
click at [723, 319] on div "18" at bounding box center [729, 316] width 26 height 23
type input "8/18/2025"
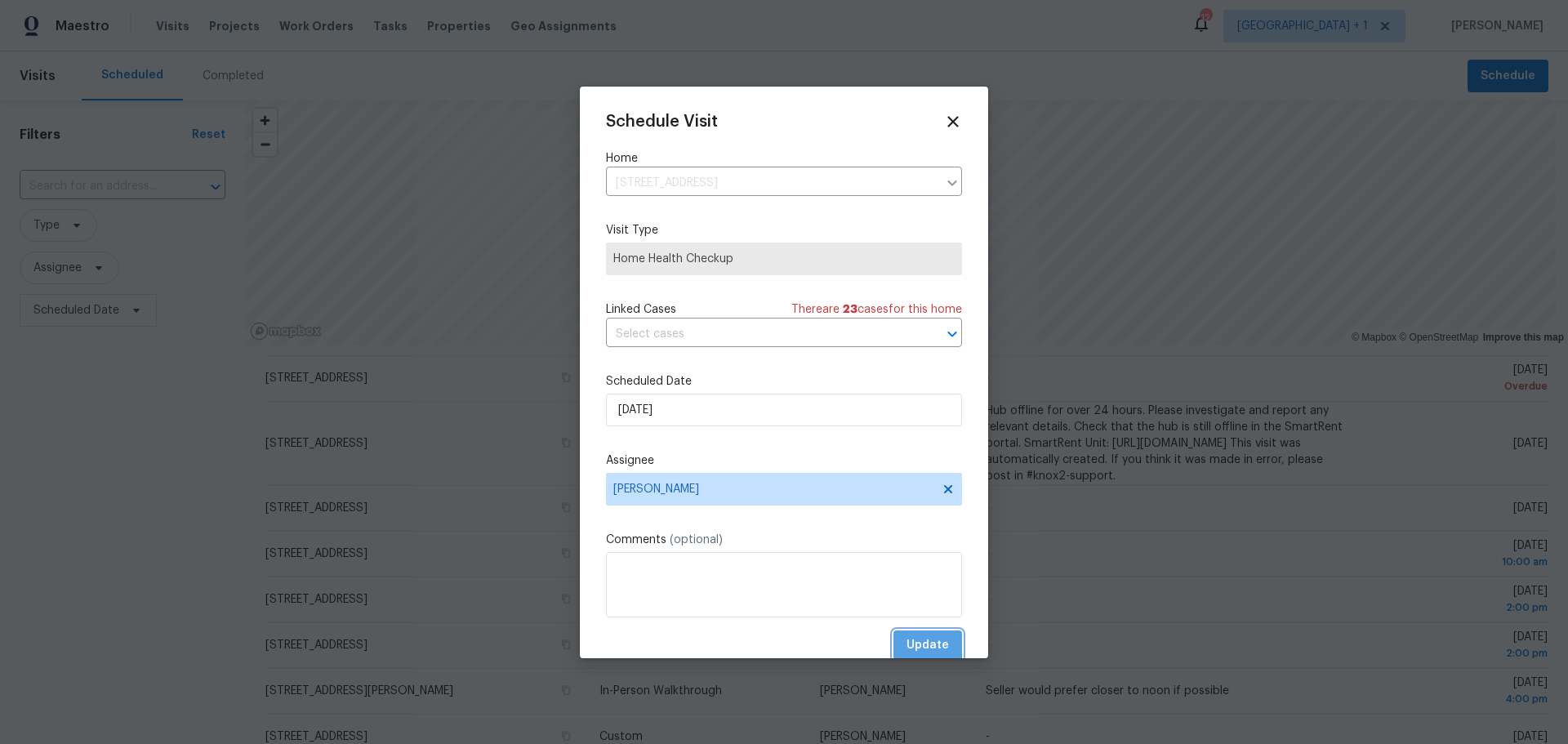
click at [907, 643] on span "Update" at bounding box center [928, 645] width 42 height 20
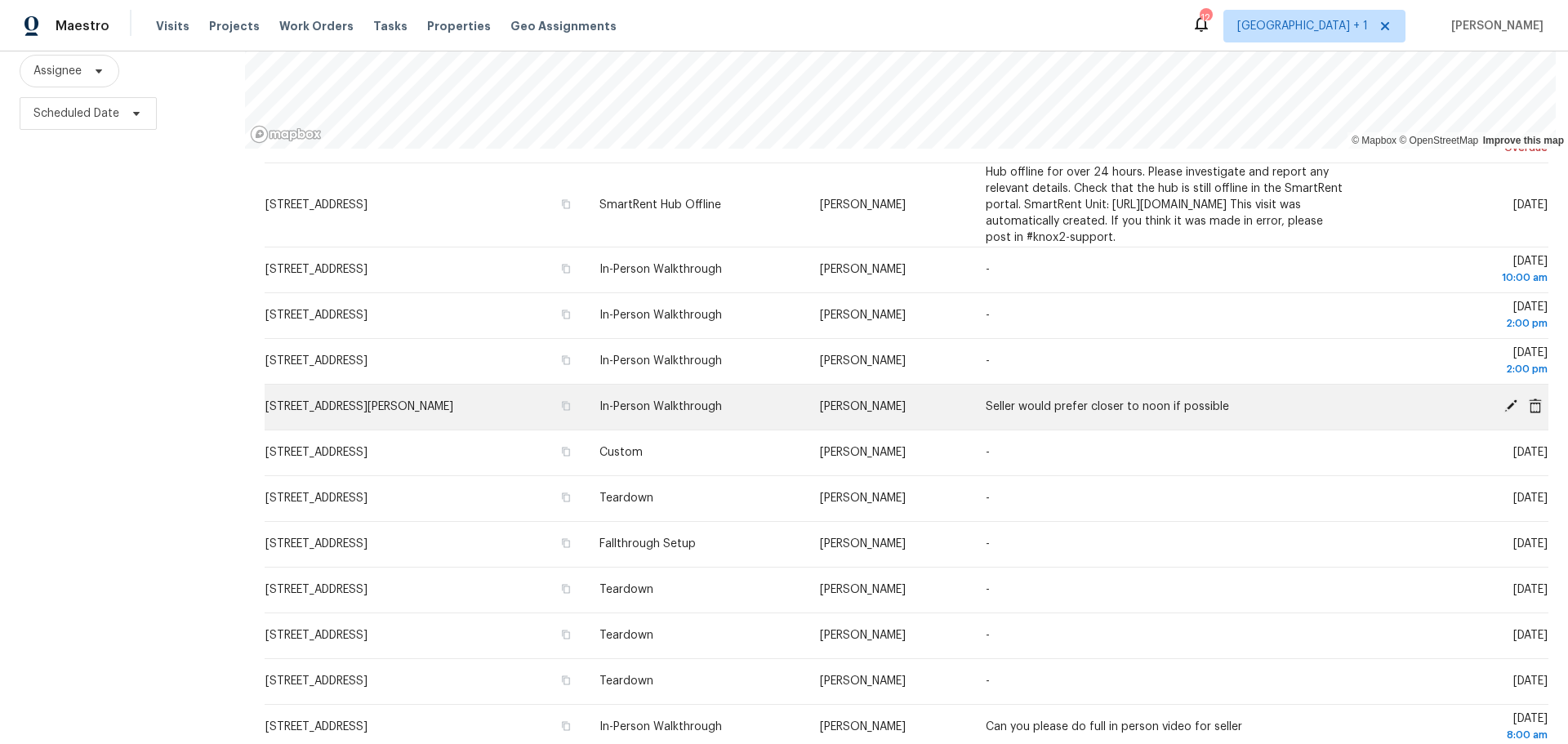
scroll to position [163, 0]
